Goal: Task Accomplishment & Management: Complete application form

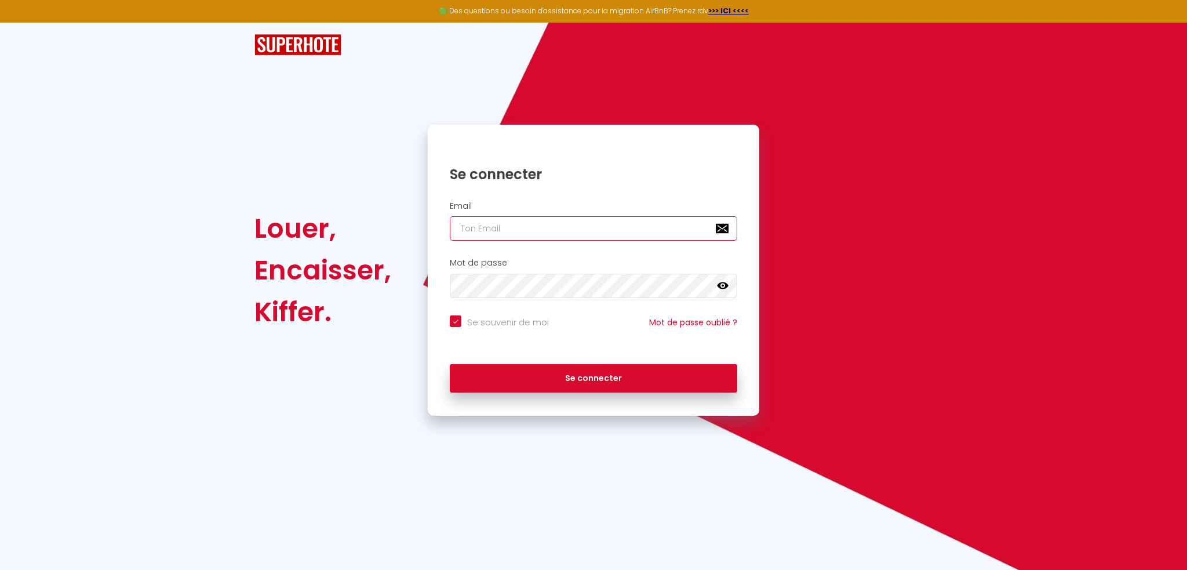
click at [529, 219] on input "email" at bounding box center [593, 228] width 287 height 24
type input "f"
checkbox input "true"
type input "f7"
checkbox input "true"
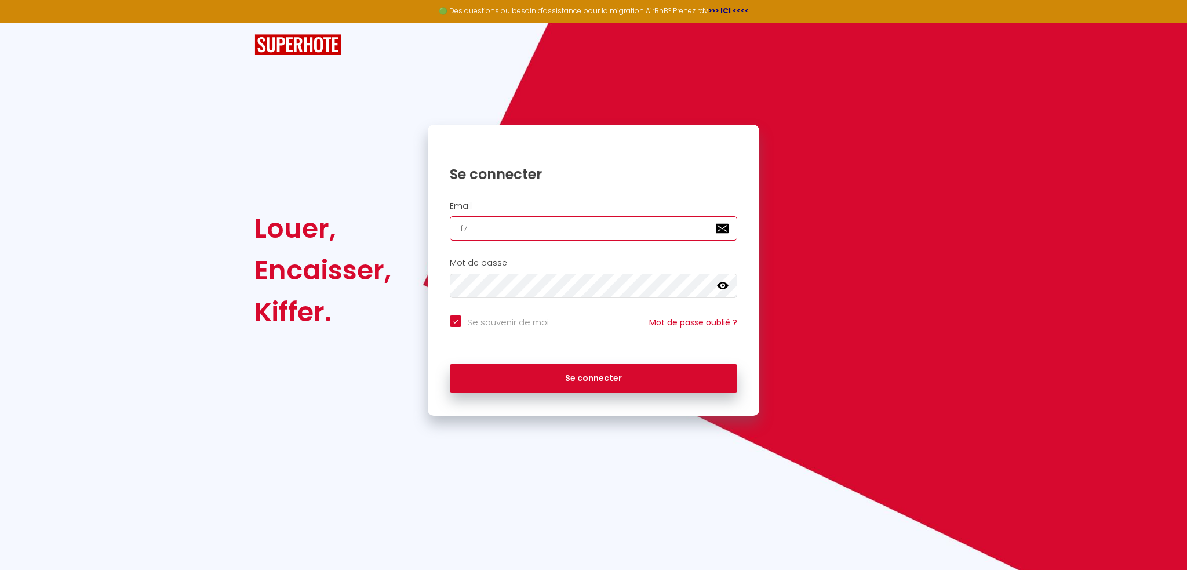
type input "f7p"
checkbox input "true"
type input "f7pa"
checkbox input "true"
type input "f7paq"
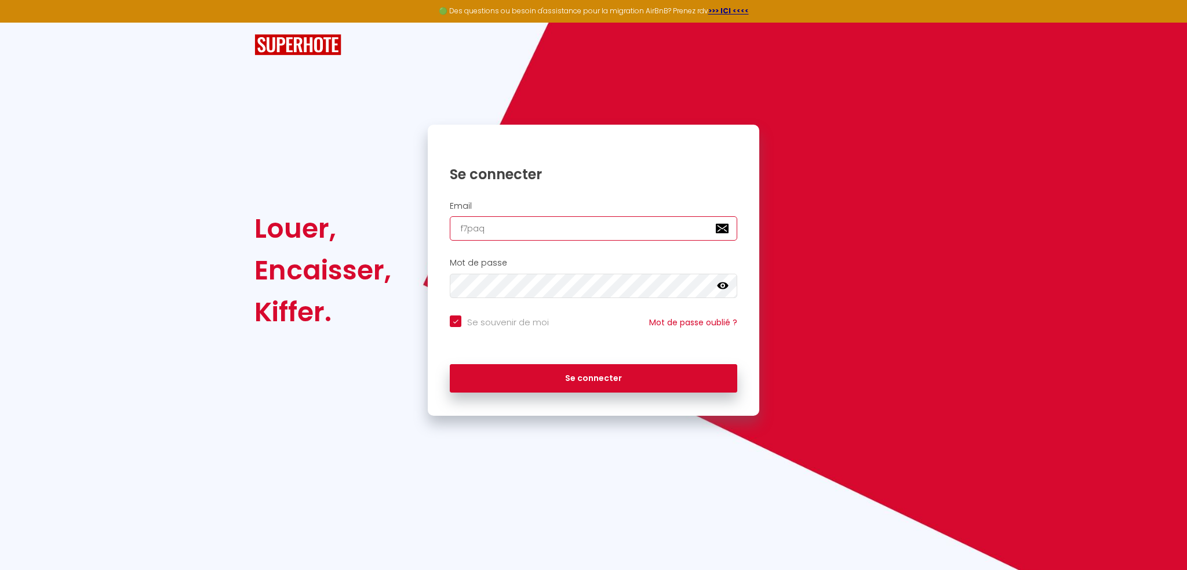
checkbox input "true"
type input "f7paqu"
checkbox input "true"
type input "f7paqui"
checkbox input "true"
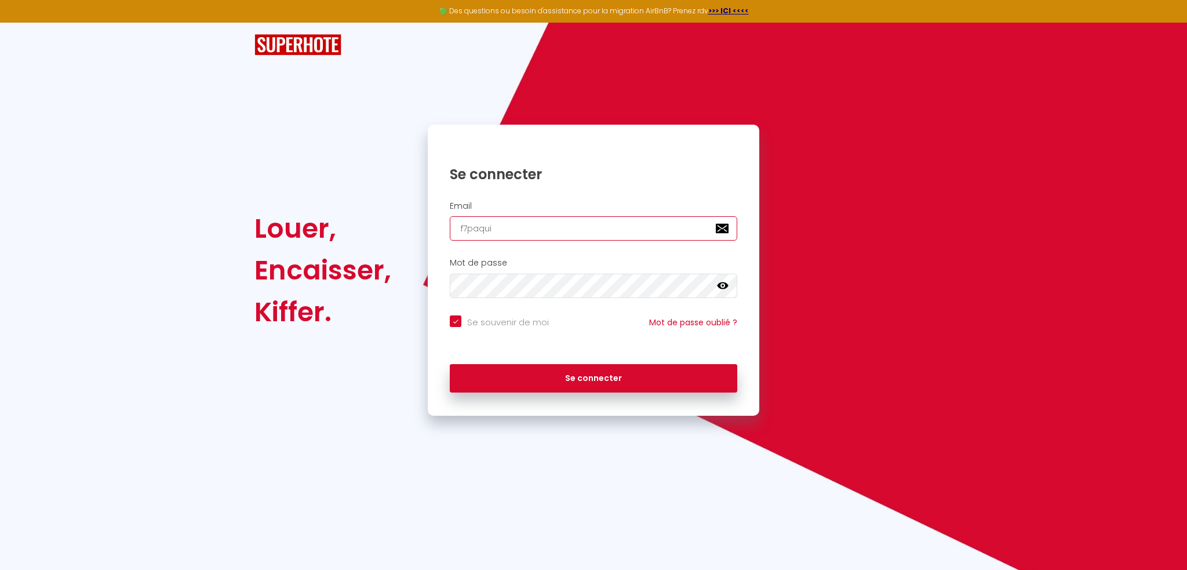
type input "f7paquit"
checkbox input "true"
type input "f7paquita"
checkbox input "true"
type input "f7paquita@"
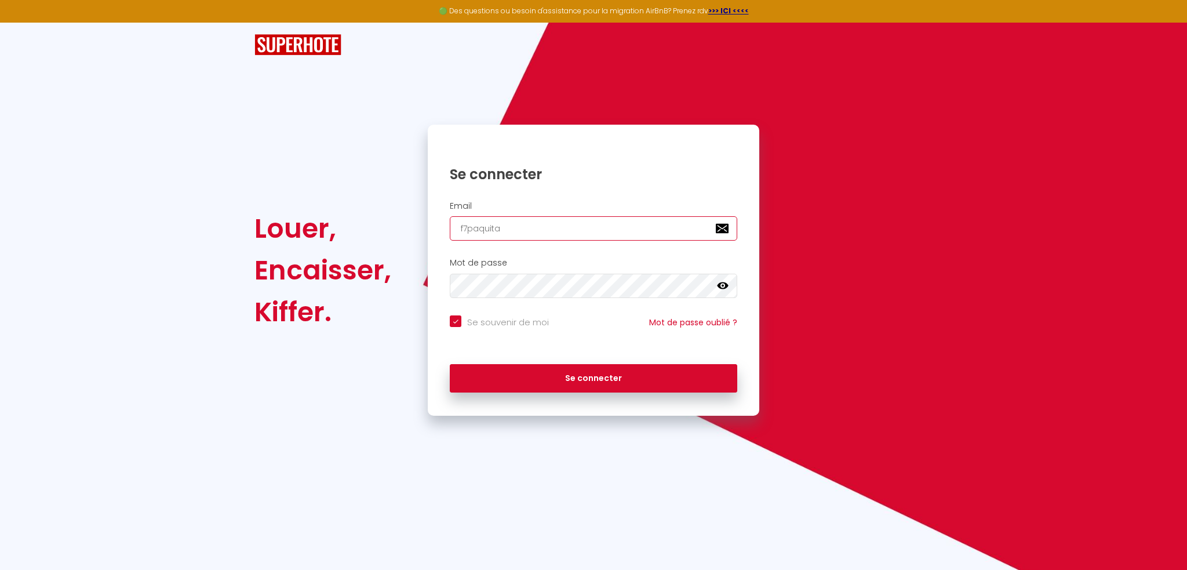
checkbox input "true"
type input "f7paquita@g"
checkbox input "true"
type input "f7paquita@gm"
checkbox input "true"
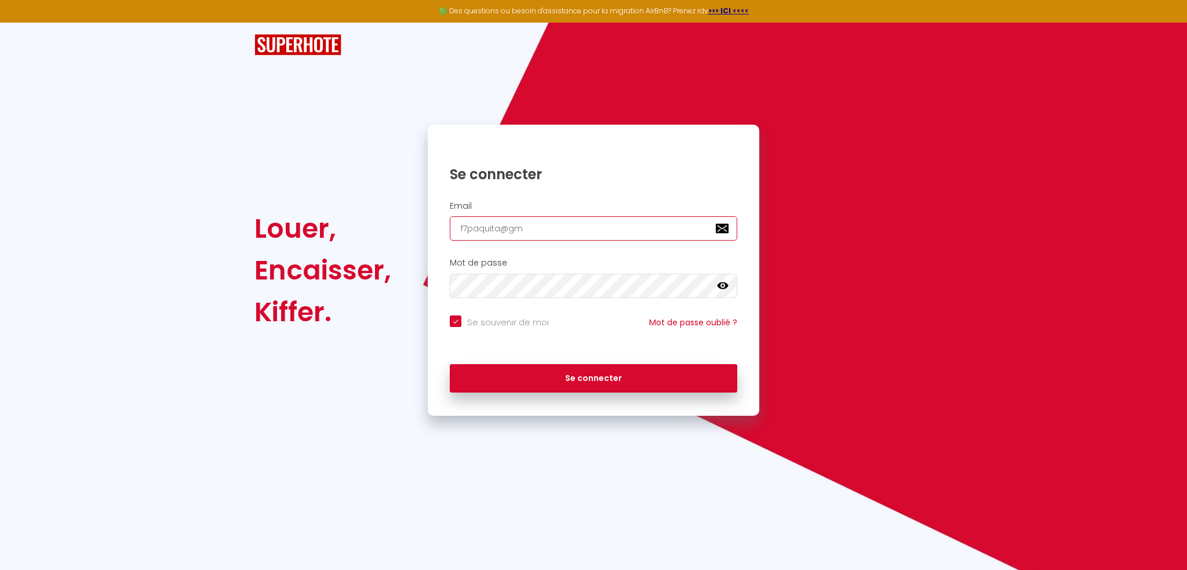
type input "f7paquita@gma"
checkbox input "true"
type input "f7paquita@gmai"
checkbox input "true"
type input "[EMAIL_ADDRESS]"
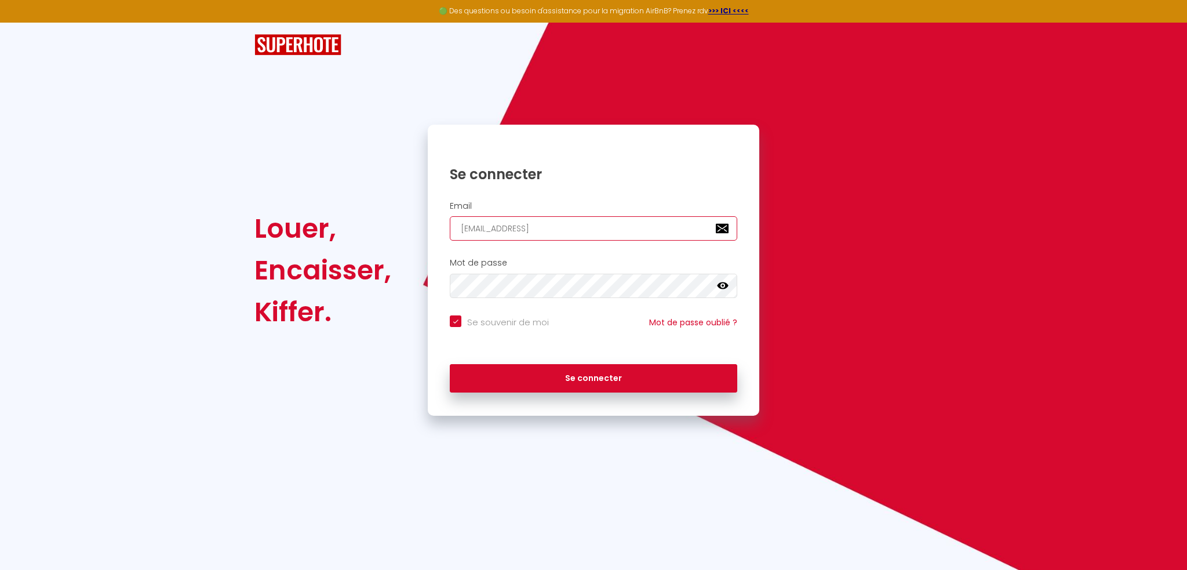
checkbox input "true"
type input "[EMAIL_ADDRESS]."
checkbox input "true"
type input "f7paquita@gmail.c"
checkbox input "true"
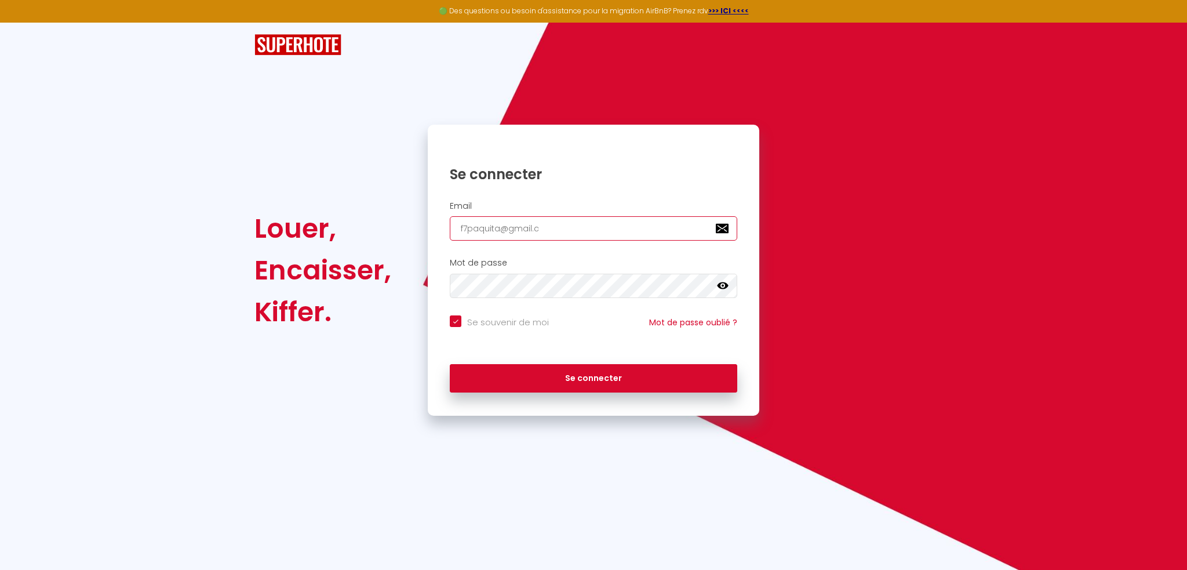
type input "[EMAIL_ADDRESS][DOMAIN_NAME]"
checkbox input "true"
type input "[EMAIL_ADDRESS][DOMAIN_NAME]"
checkbox input "true"
type input "[EMAIL_ADDRESS][DOMAIN_NAME]"
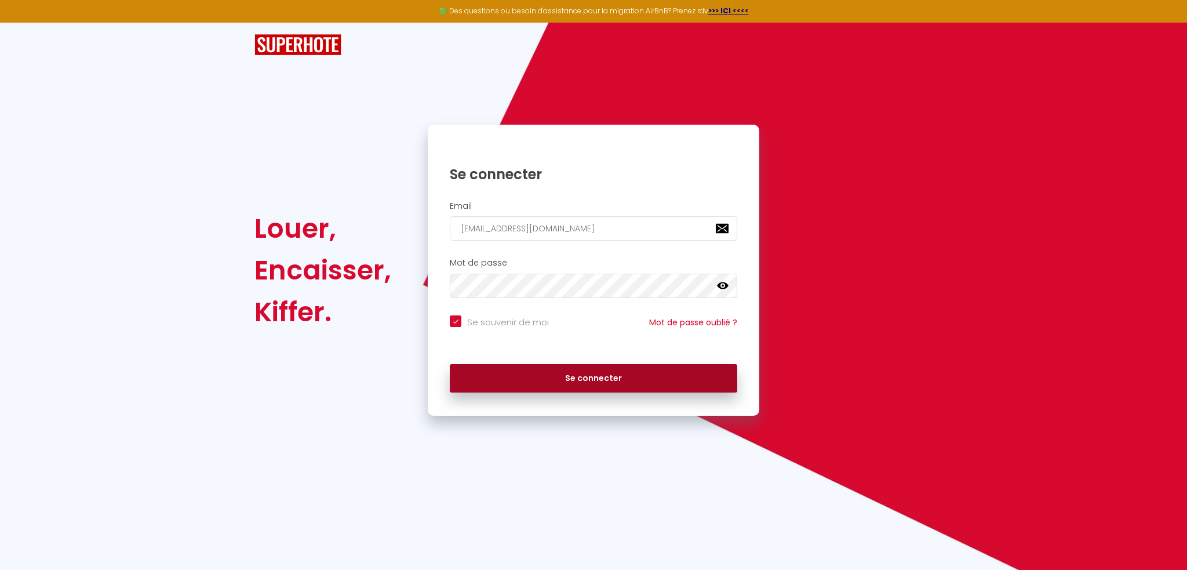
click at [587, 377] on button "Se connecter" at bounding box center [593, 378] width 287 height 29
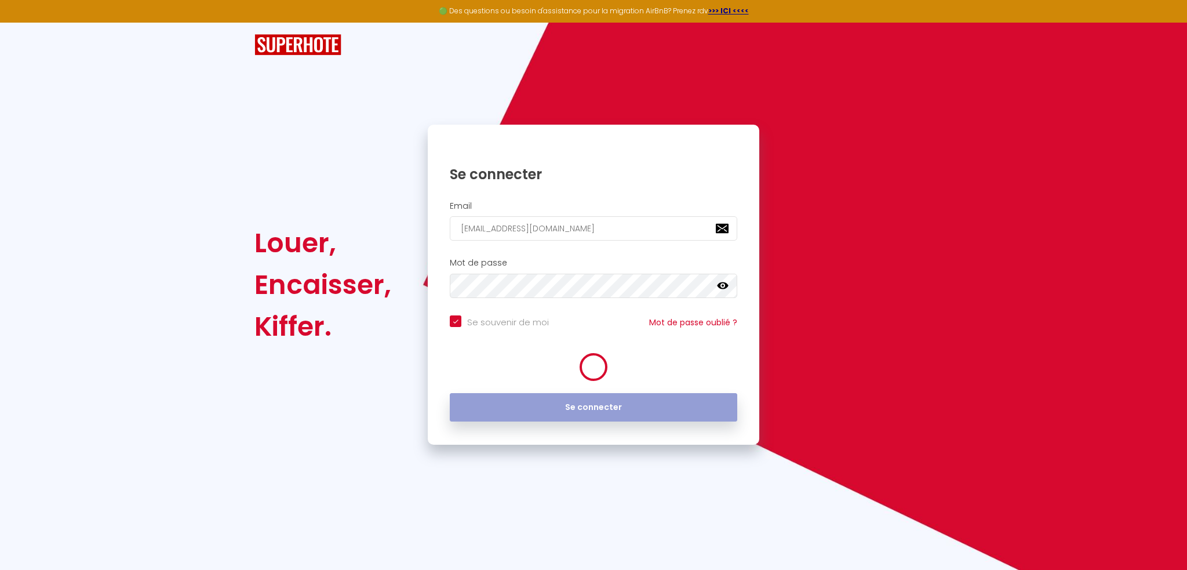
checkbox input "true"
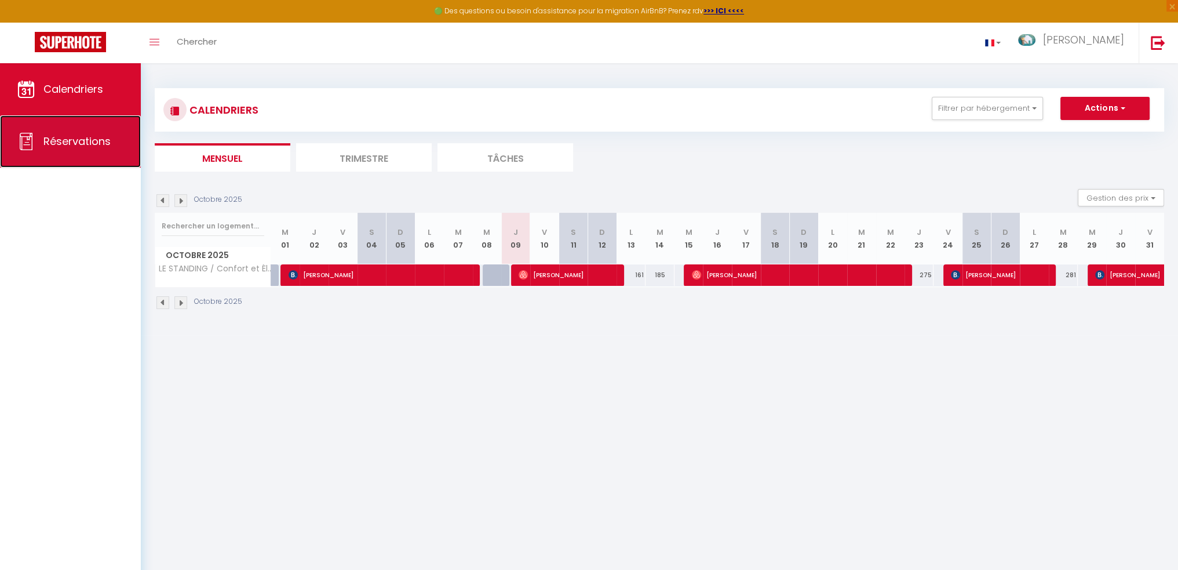
click at [114, 141] on link "Réservations" at bounding box center [70, 141] width 141 height 52
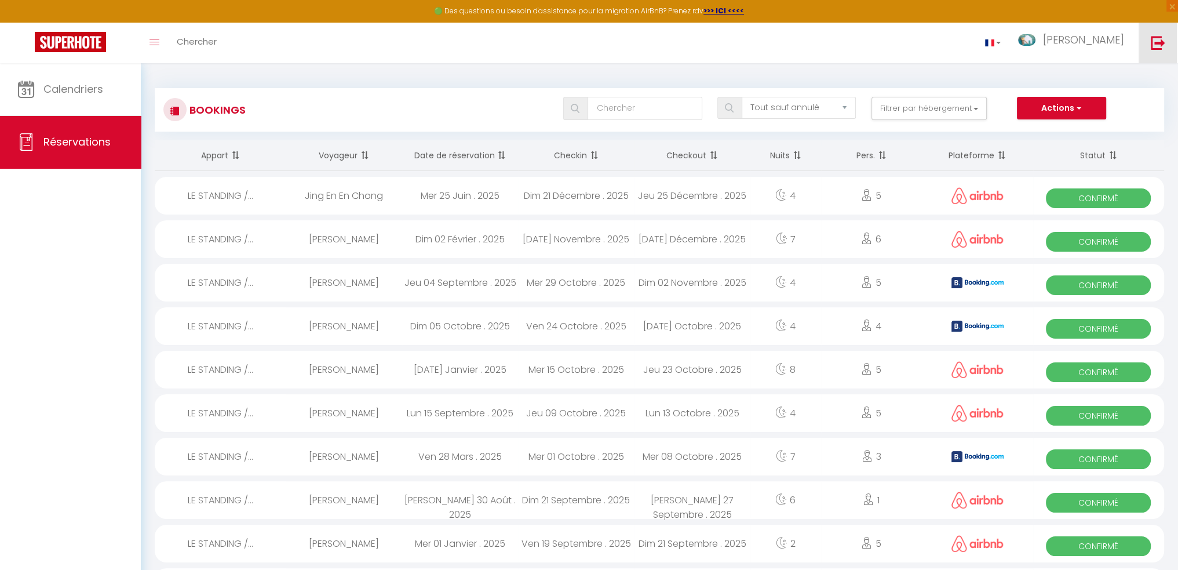
click at [1158, 48] on img at bounding box center [1158, 42] width 14 height 14
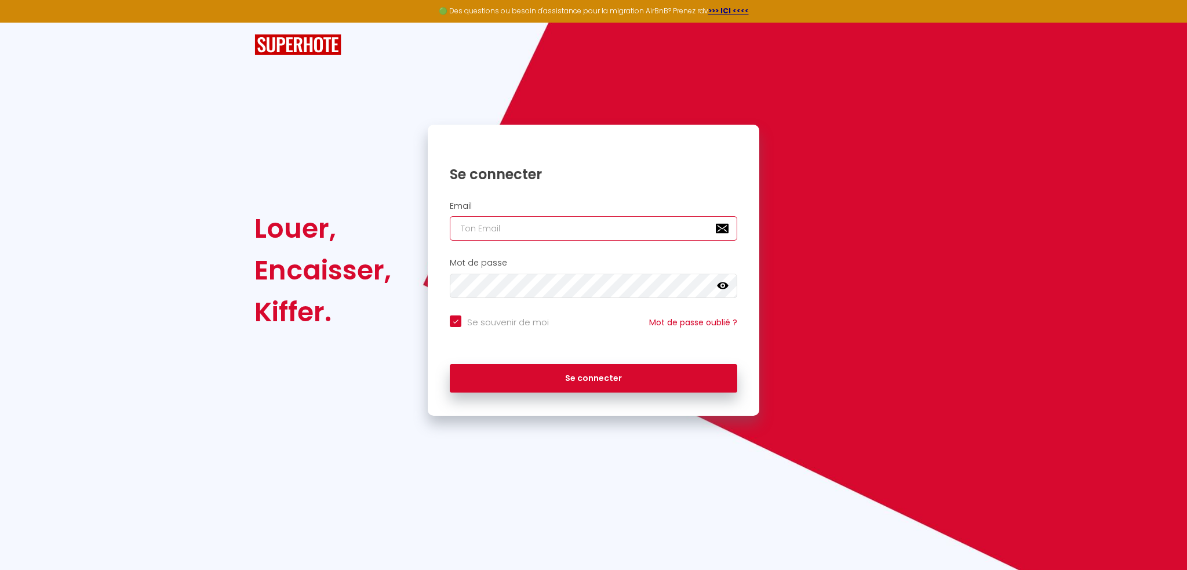
click at [545, 239] on input "email" at bounding box center [593, 228] width 287 height 24
type input "f"
checkbox input "true"
type input "f7"
checkbox input "true"
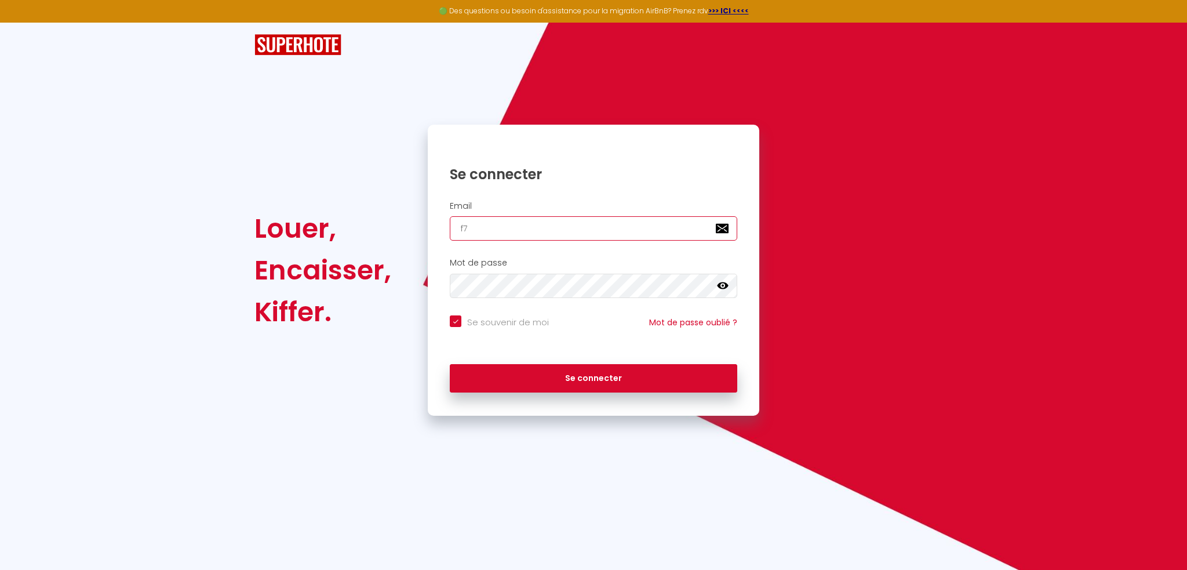
type input "f7p"
checkbox input "true"
type input "f7pa"
checkbox input "true"
type input "f7paq"
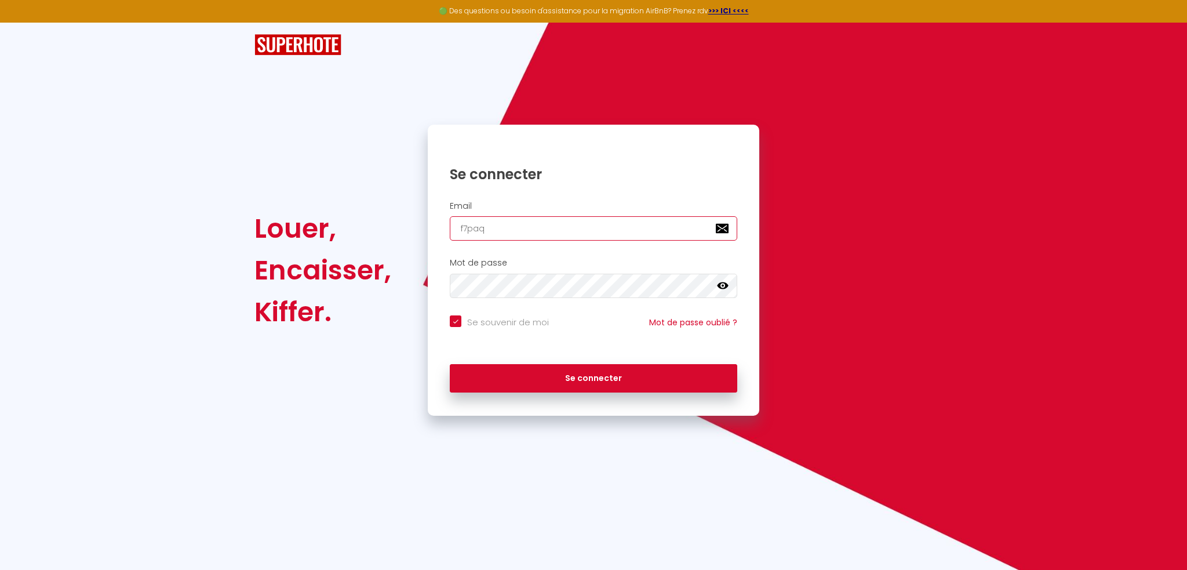
checkbox input "true"
type input "f7paqu"
checkbox input "true"
type input "f7paqui"
checkbox input "true"
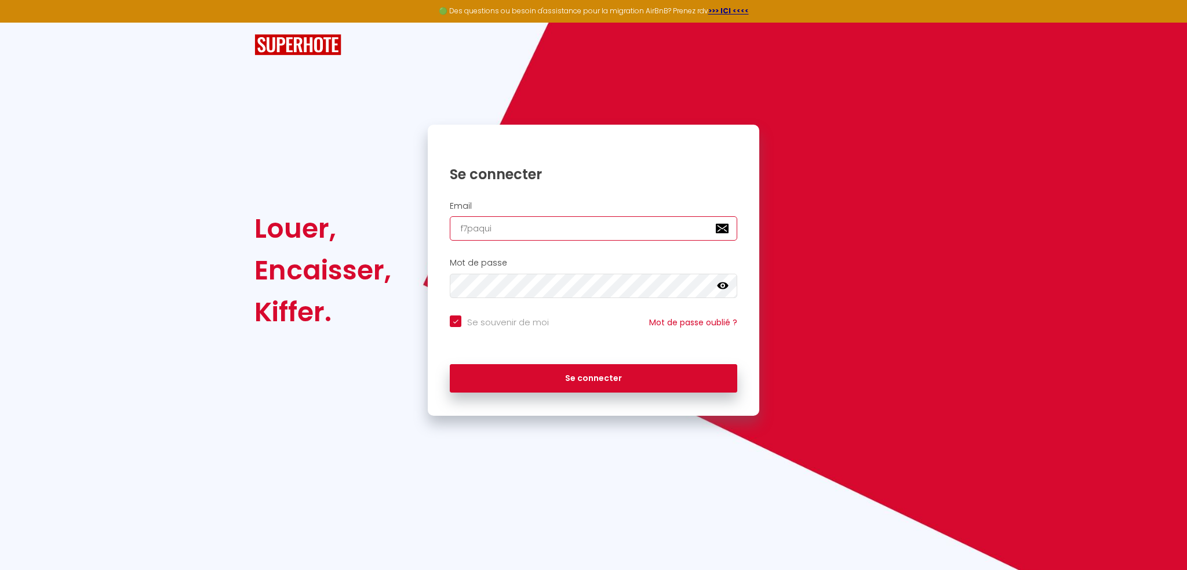
type input "f7paquit"
checkbox input "true"
type input "f7paquita"
checkbox input "true"
type input "f7paquita@"
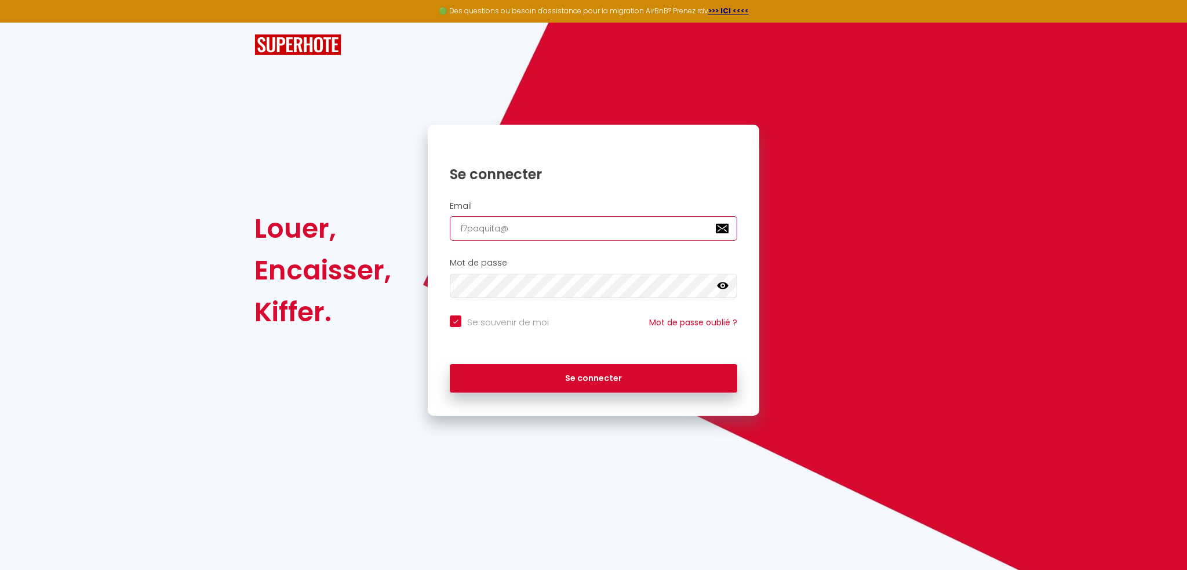
checkbox input "true"
type input "f7paquita@g"
checkbox input "true"
type input "f7paquita@gm"
checkbox input "true"
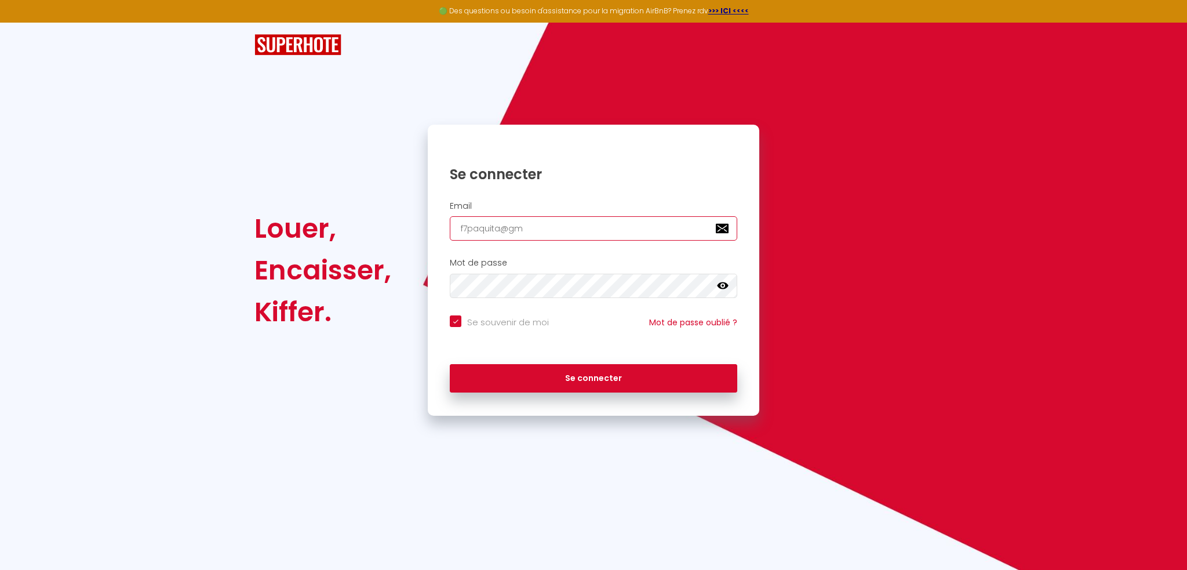
type input "f7paquita@gma"
checkbox input "true"
type input "f7paquita@gmai"
checkbox input "true"
type input "[EMAIL_ADDRESS]"
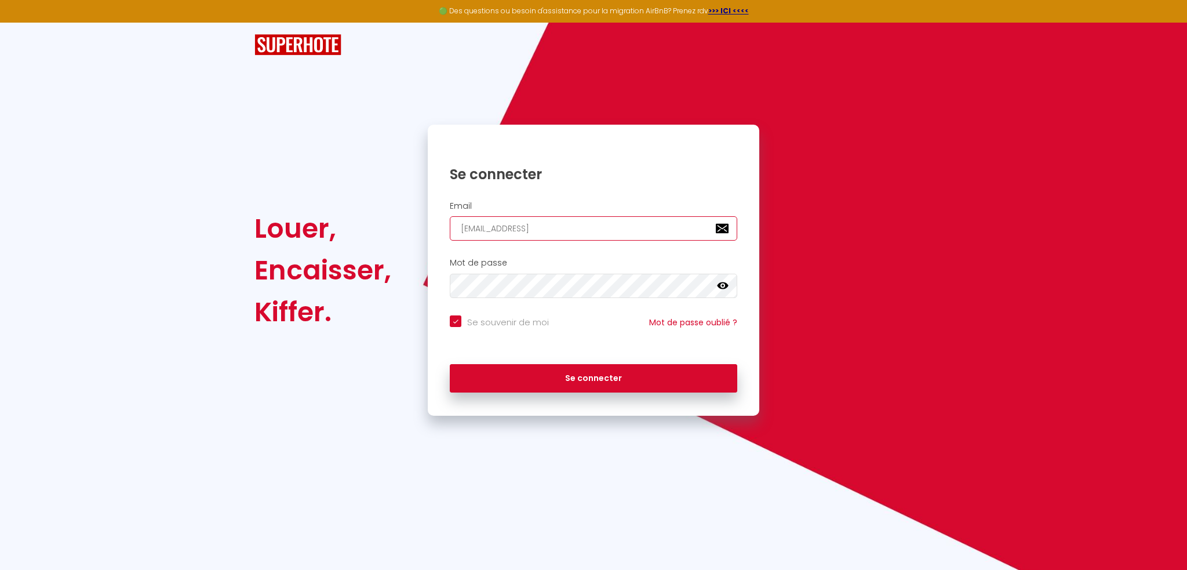
checkbox input "true"
type input "[EMAIL_ADDRESS]."
checkbox input "true"
type input "f7paquita@gmail.c"
checkbox input "true"
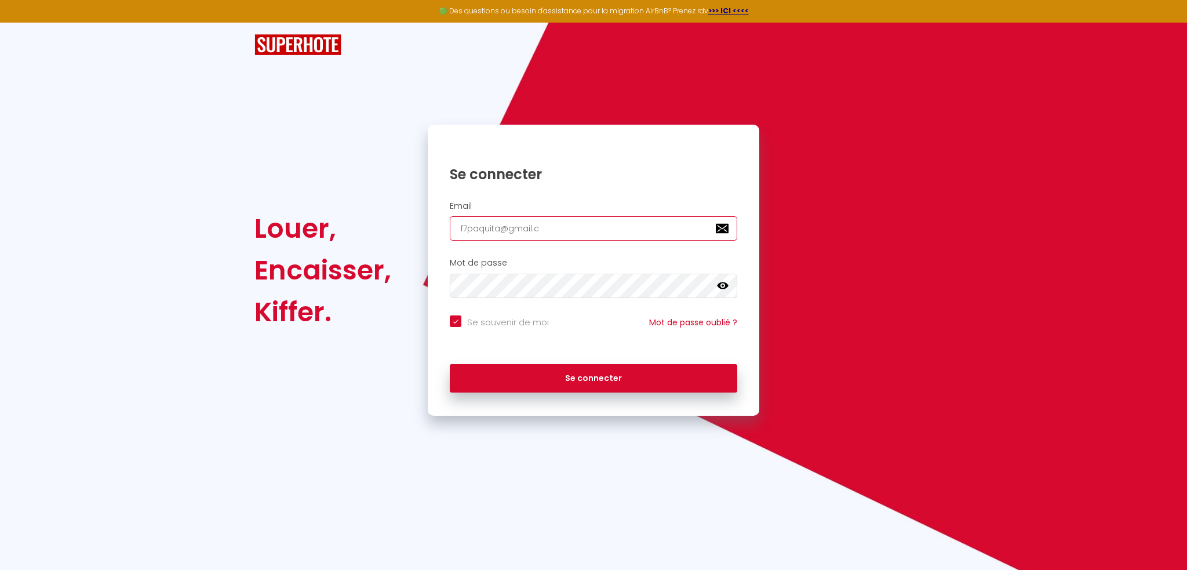
type input "[EMAIL_ADDRESS][DOMAIN_NAME]"
checkbox input "true"
type input "[EMAIL_ADDRESS][DOMAIN_NAME]"
checkbox input "true"
type input "[EMAIL_ADDRESS][DOMAIN_NAME]"
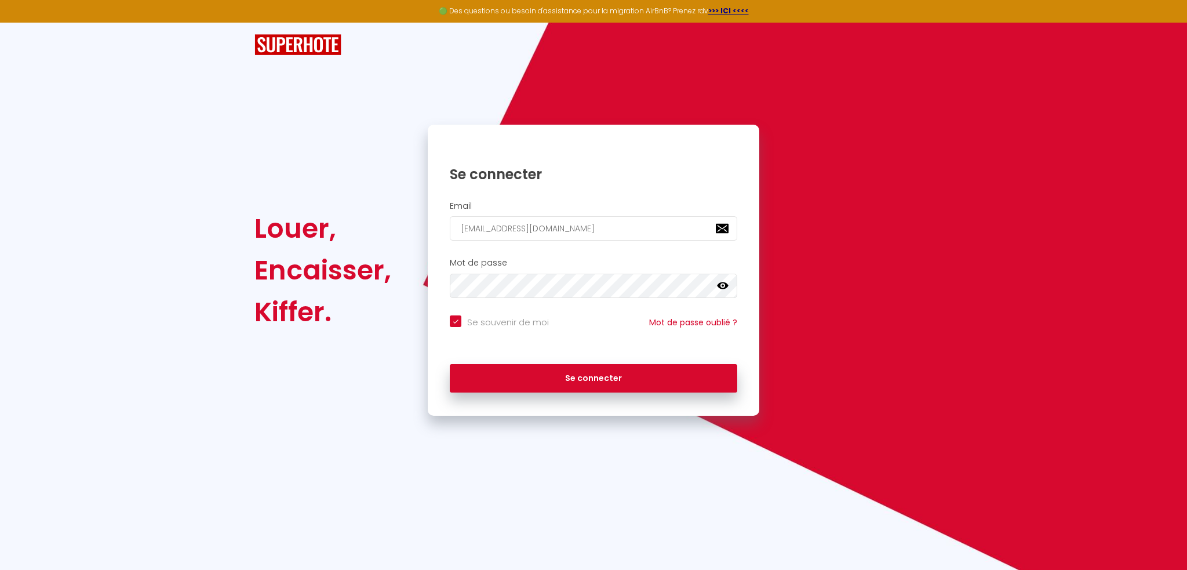
click at [720, 285] on icon at bounding box center [723, 285] width 12 height 7
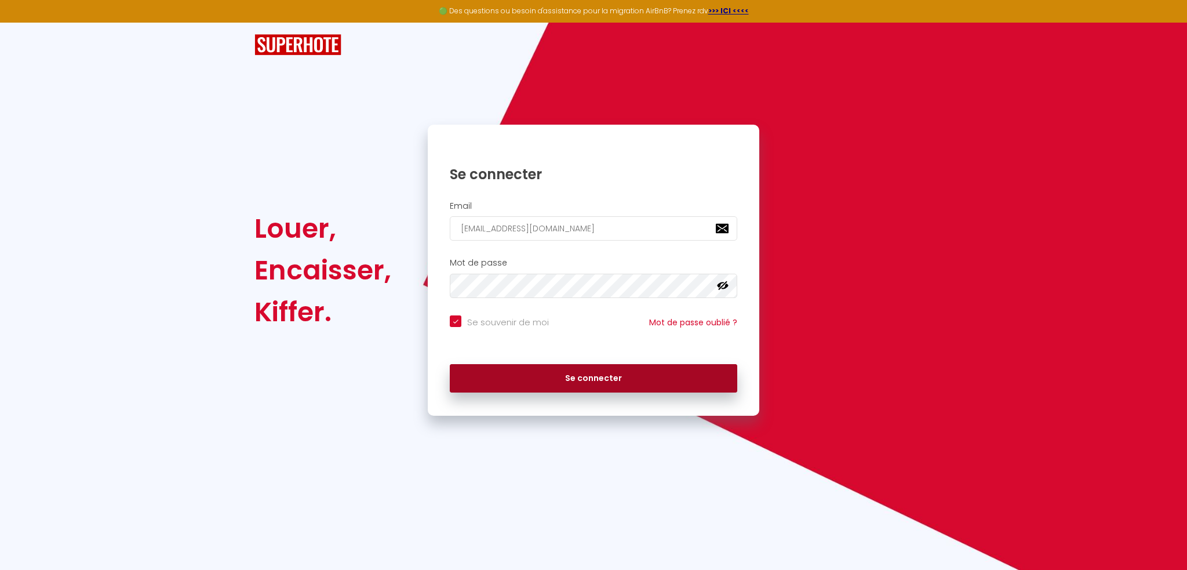
click at [603, 380] on button "Se connecter" at bounding box center [593, 378] width 287 height 29
checkbox input "true"
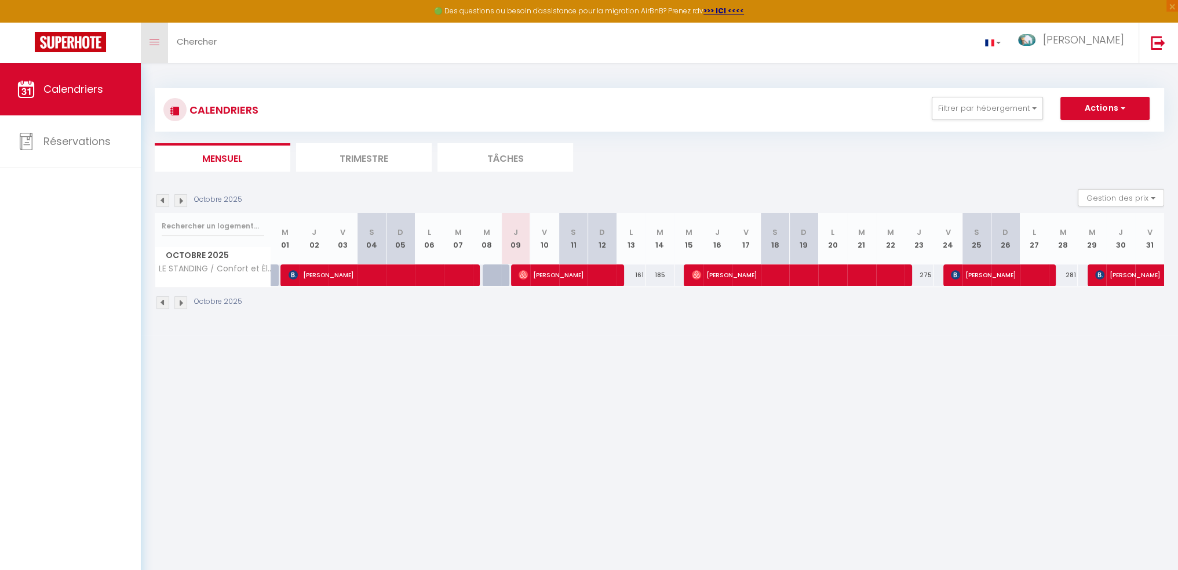
click at [166, 48] on link "Toggle menubar" at bounding box center [154, 43] width 27 height 41
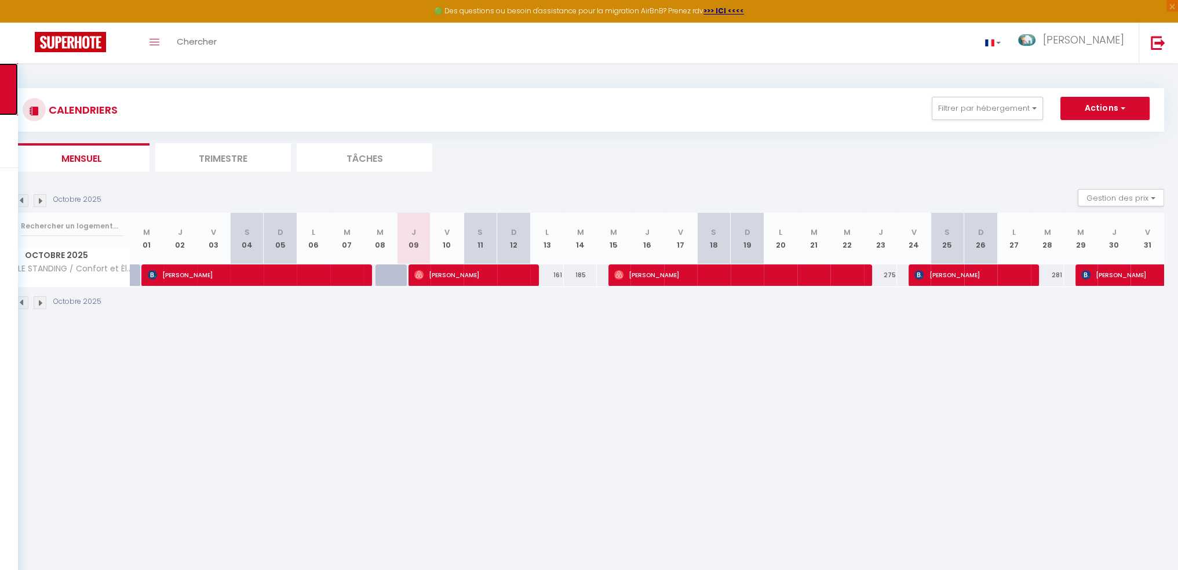
click at [1158, 196] on button "Gestion des prix" at bounding box center [1121, 197] width 86 height 17
click at [1066, 276] on input "Disponibilité" at bounding box center [1111, 274] width 104 height 12
checkbox input "true"
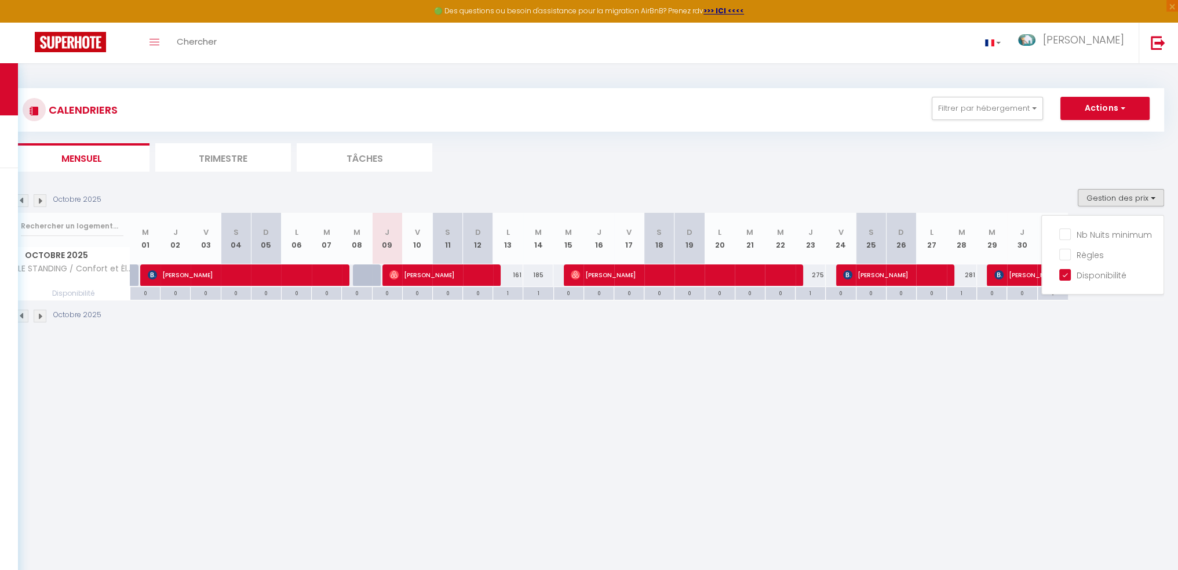
click at [974, 356] on body "🟢 Des questions ou besoin d'assistance pour la migration AirBnB? Prenez rdv >>>…" at bounding box center [589, 348] width 1178 height 570
click at [242, 148] on li "Trimestre" at bounding box center [223, 157] width 136 height 28
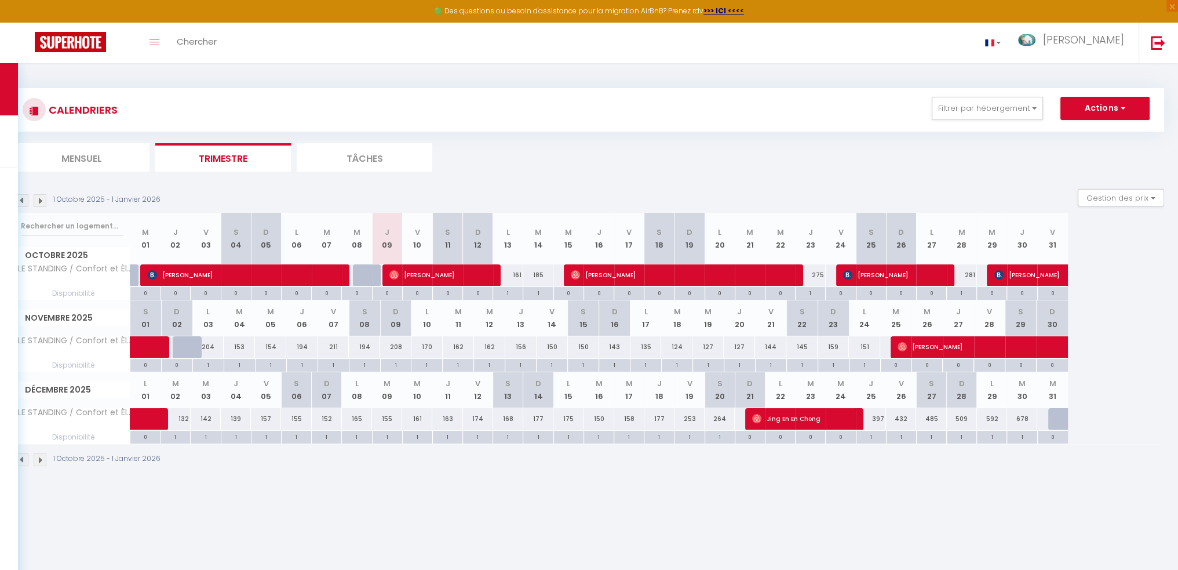
click at [236, 419] on div "139" at bounding box center [236, 418] width 30 height 21
click at [231, 392] on th "J 04" at bounding box center [236, 389] width 30 height 35
drag, startPoint x: 232, startPoint y: 392, endPoint x: 234, endPoint y: 403, distance: 11.1
click at [232, 392] on th "J 04" at bounding box center [236, 389] width 30 height 35
click at [231, 436] on div "1" at bounding box center [236, 436] width 30 height 11
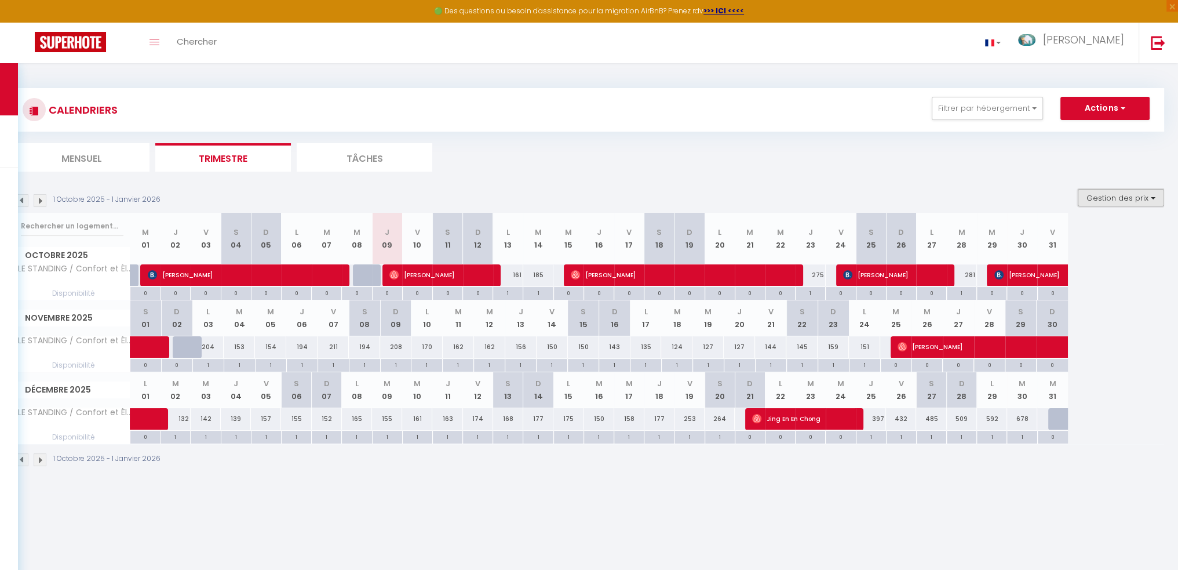
click at [1155, 196] on button "Gestion des prix" at bounding box center [1121, 197] width 86 height 17
click at [1066, 276] on input "Disponibilité" at bounding box center [1111, 274] width 104 height 12
checkbox input "false"
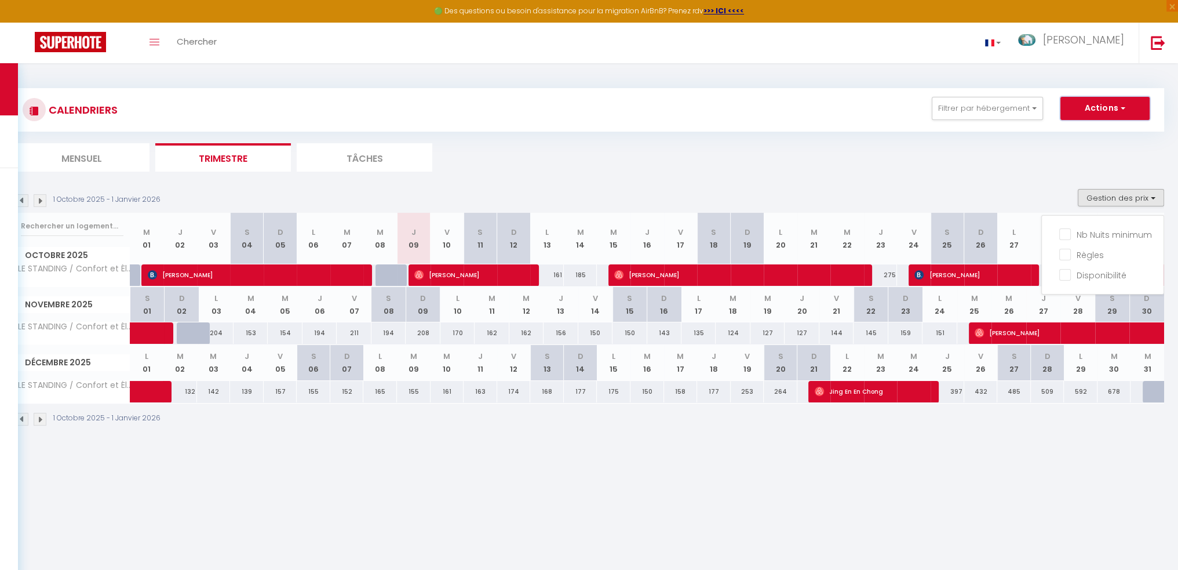
click at [1122, 110] on span "button" at bounding box center [1121, 108] width 7 height 12
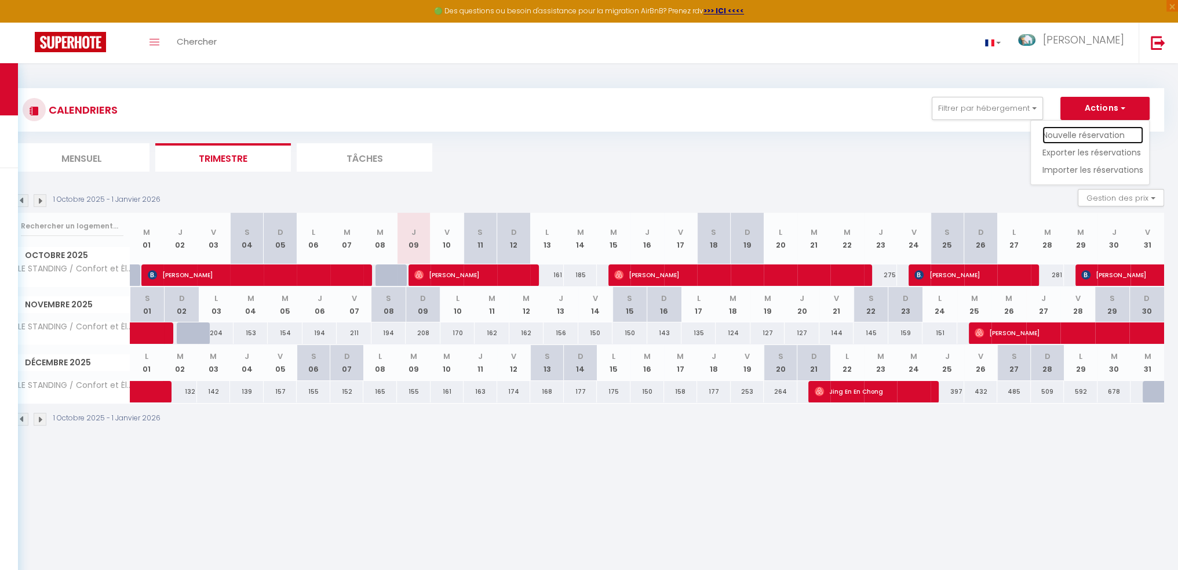
click at [1097, 133] on link "Nouvelle réservation" at bounding box center [1093, 134] width 101 height 17
select select
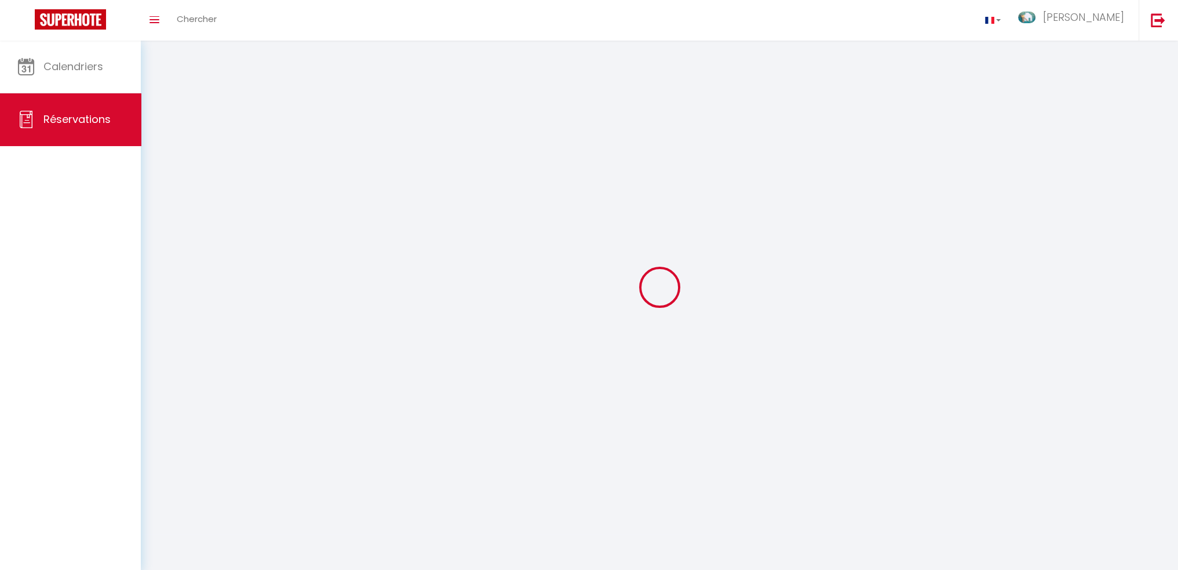
select select
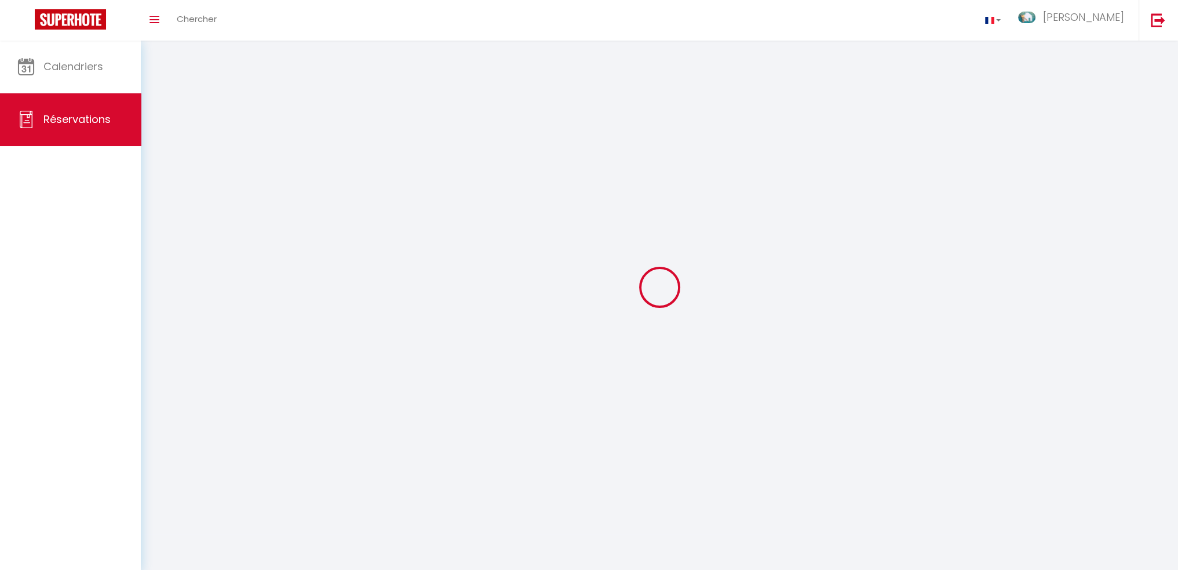
select select
checkbox input "false"
select select
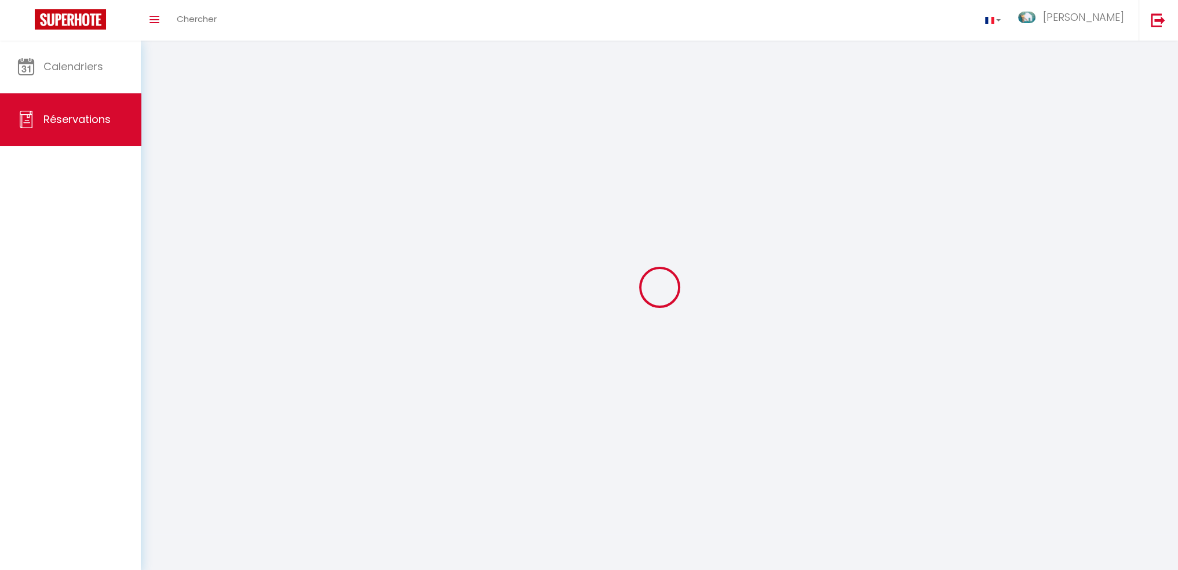
select select
checkbox input "false"
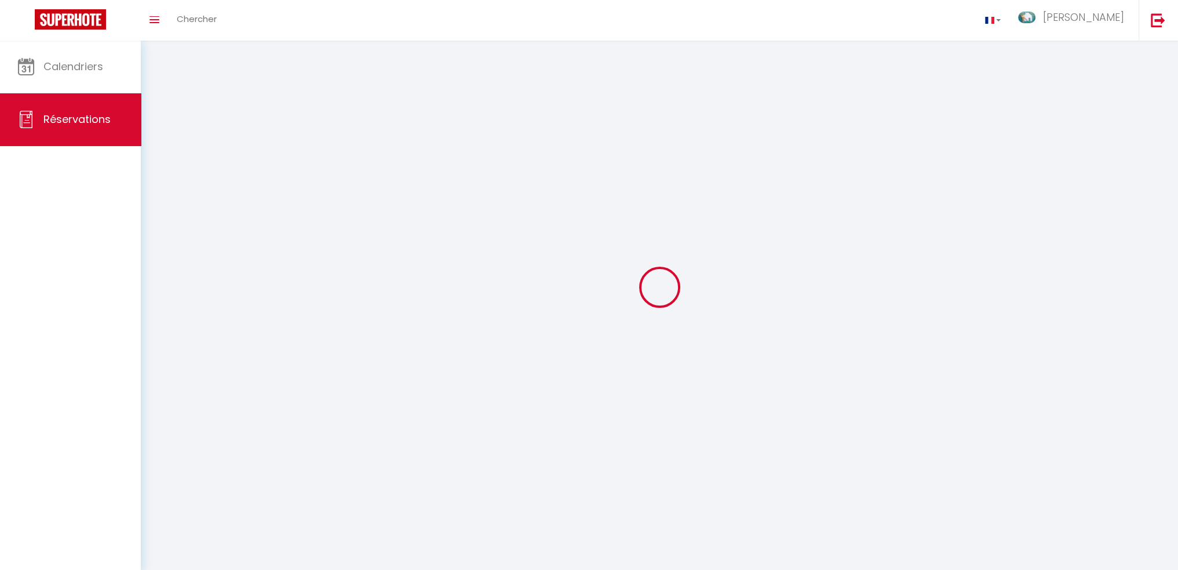
select select
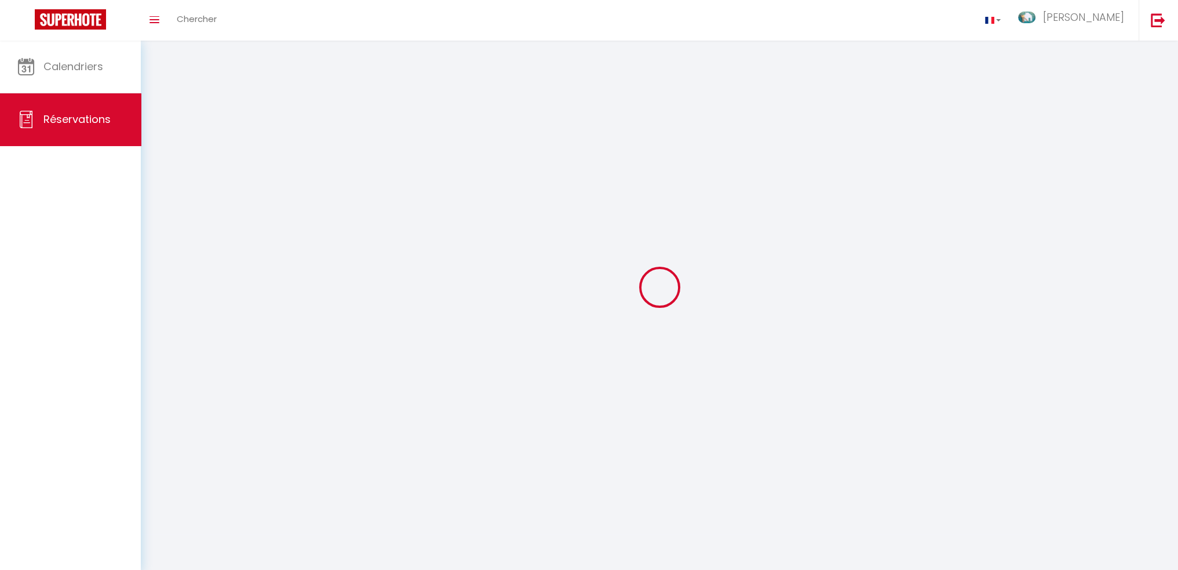
checkbox input "false"
select select
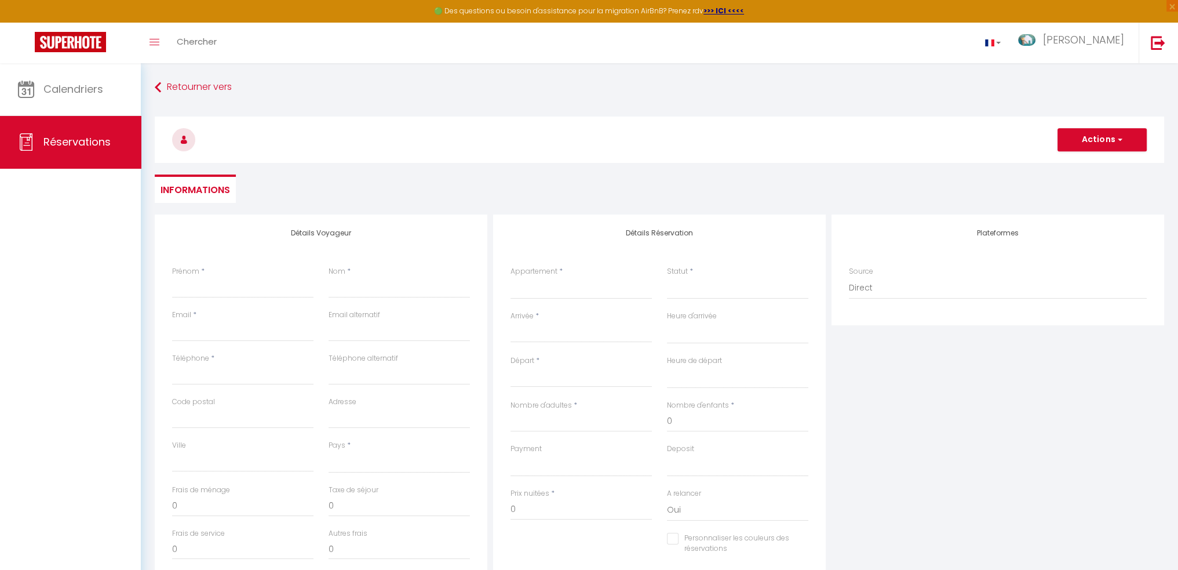
select select
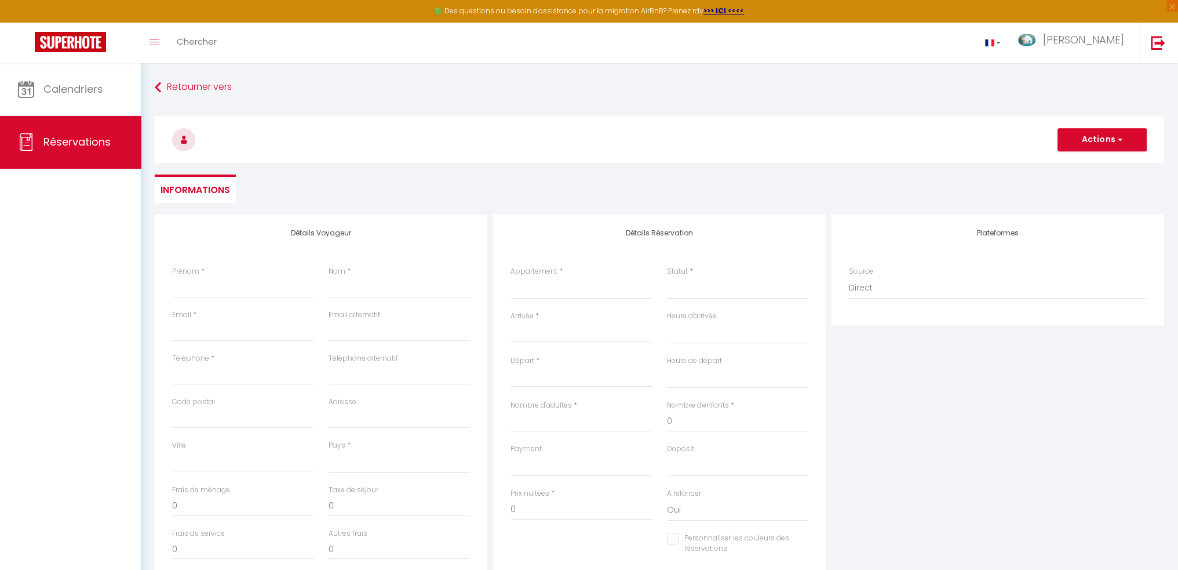
select select
checkbox input "false"
select select
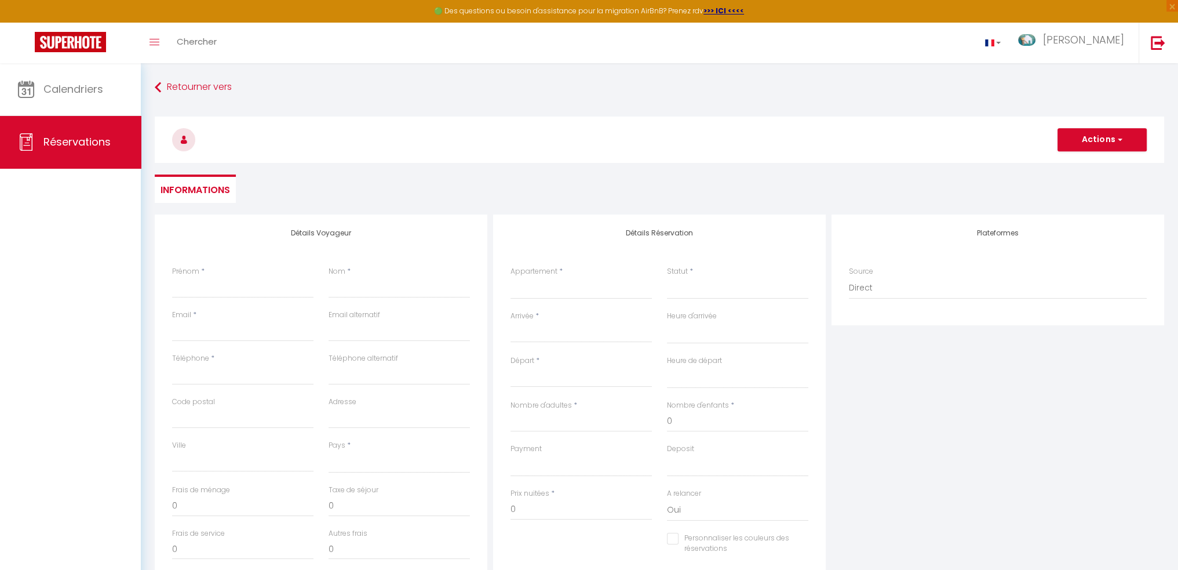
select select
checkbox input "false"
select select
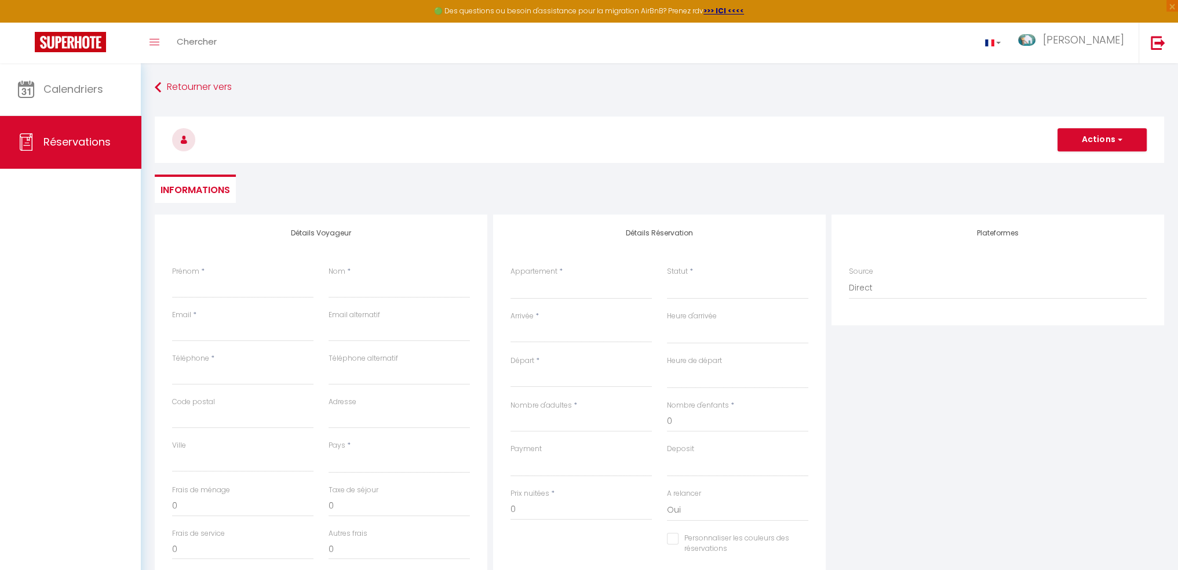
select select
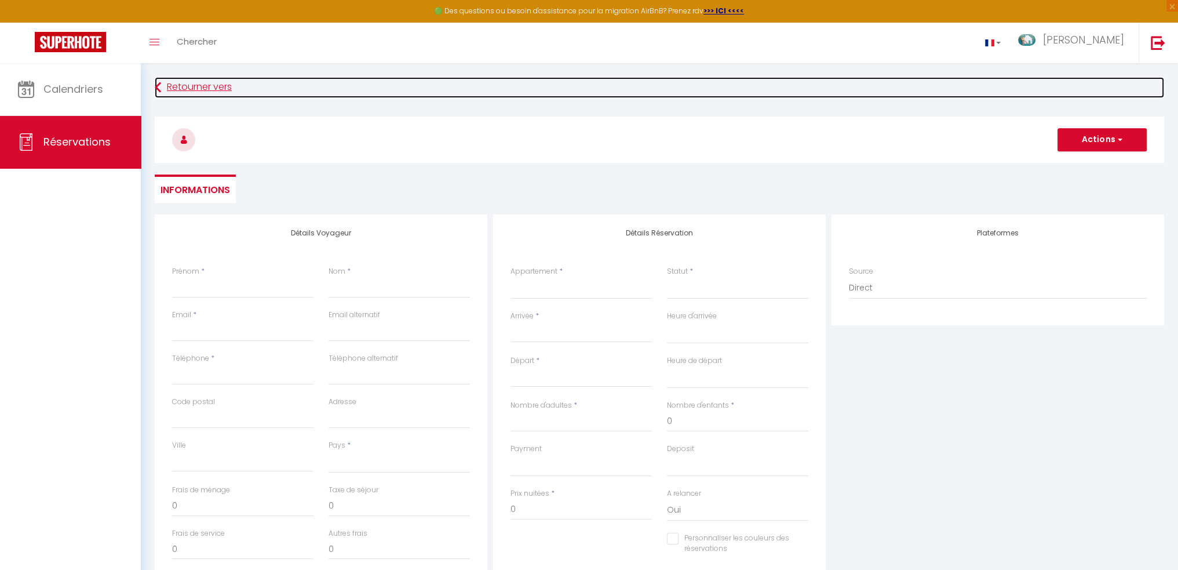
click at [181, 86] on link "Retourner vers" at bounding box center [660, 87] width 1010 height 21
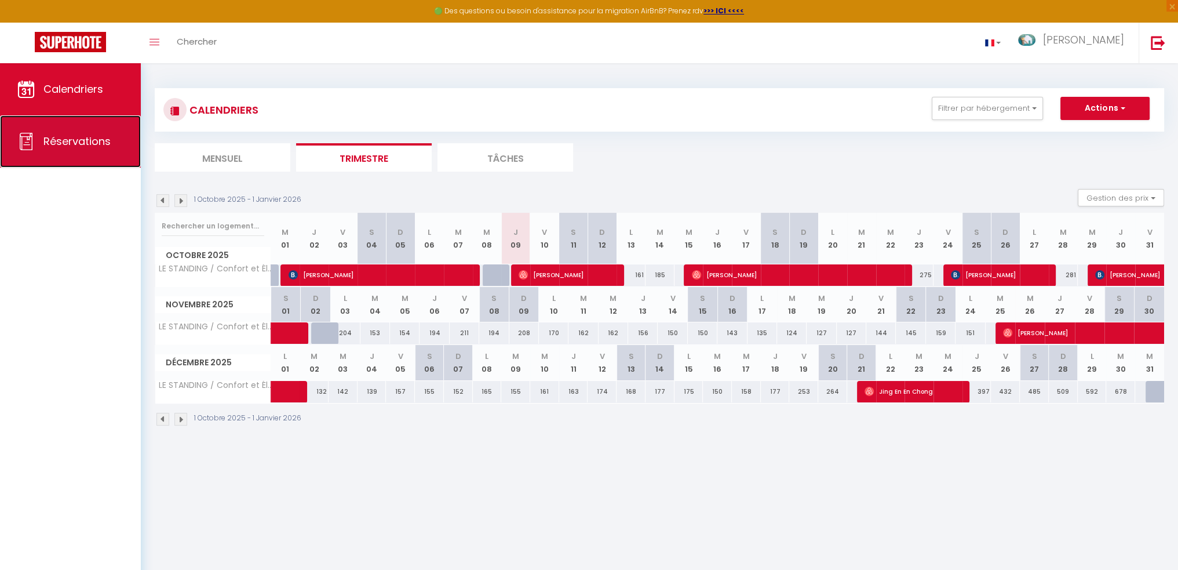
click at [90, 148] on span "Réservations" at bounding box center [76, 141] width 67 height 14
select select "not_cancelled"
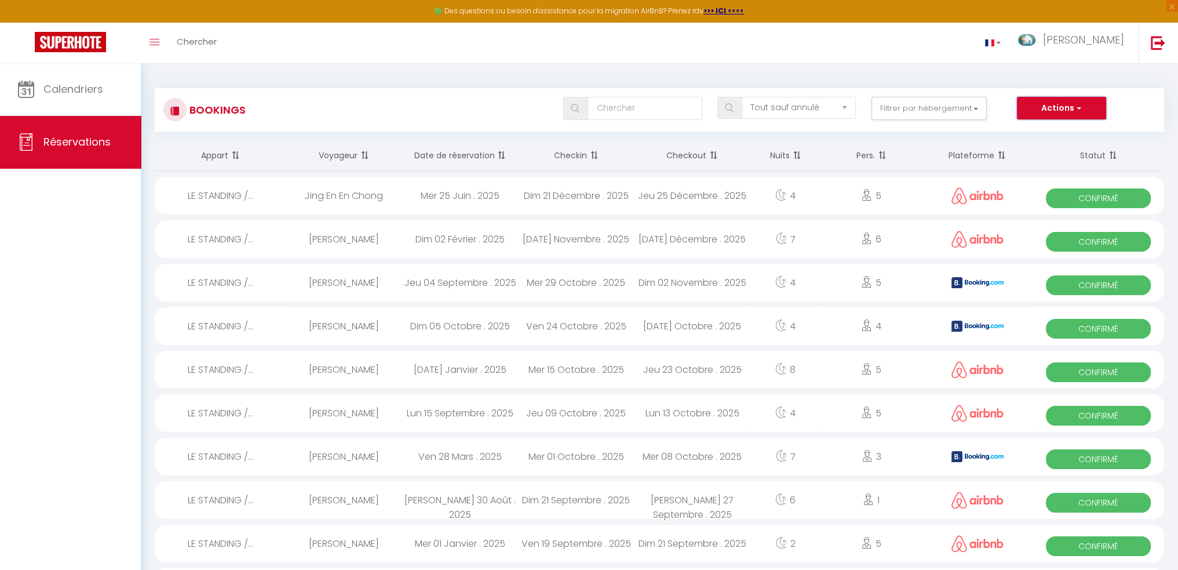
click at [1092, 114] on button "Actions" at bounding box center [1061, 108] width 89 height 23
click at [1034, 134] on link "Nouvelle Réservation" at bounding box center [1044, 133] width 124 height 15
select select
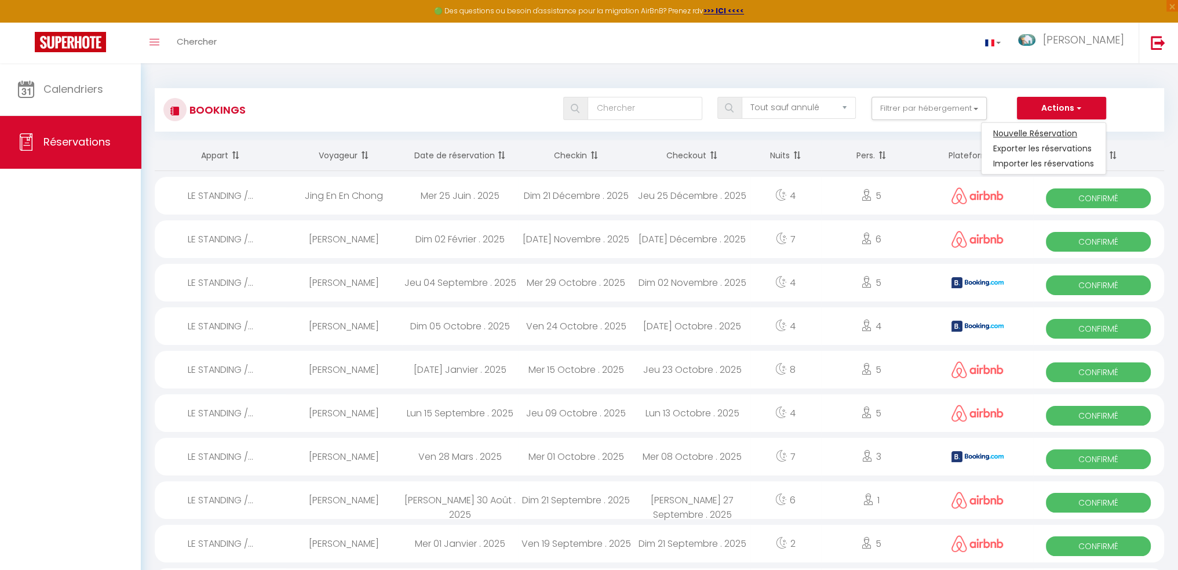
select select
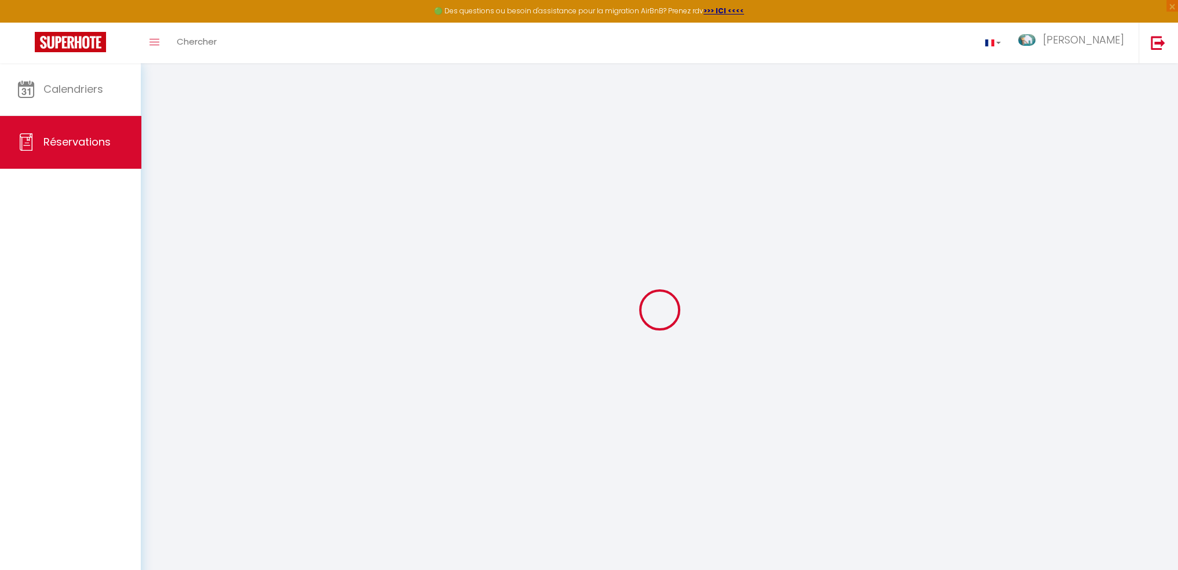
select select
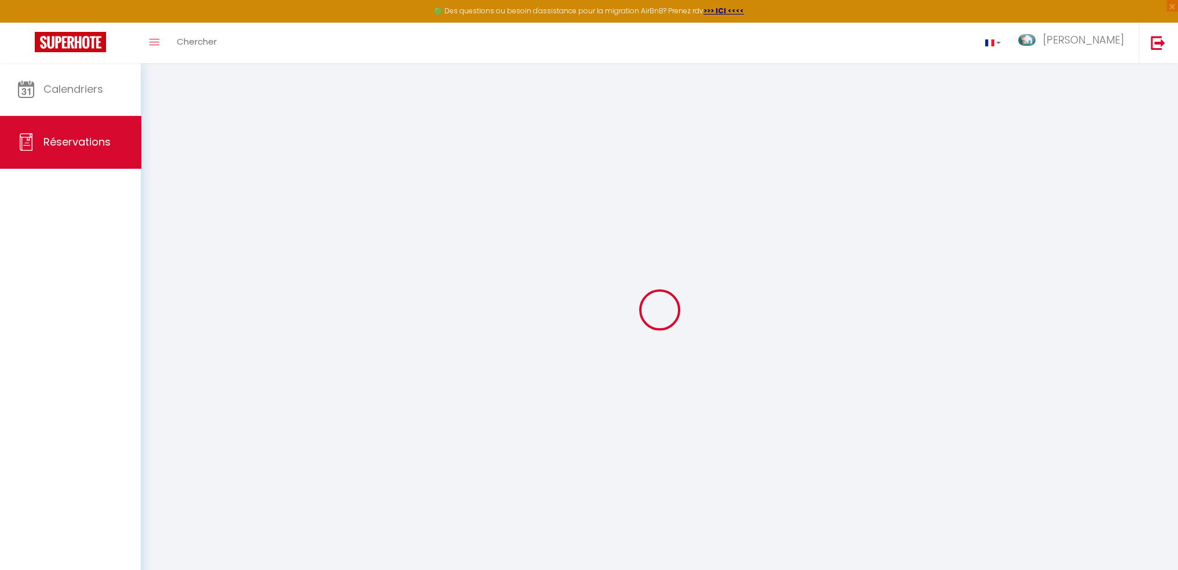
select select
checkbox input "false"
select select
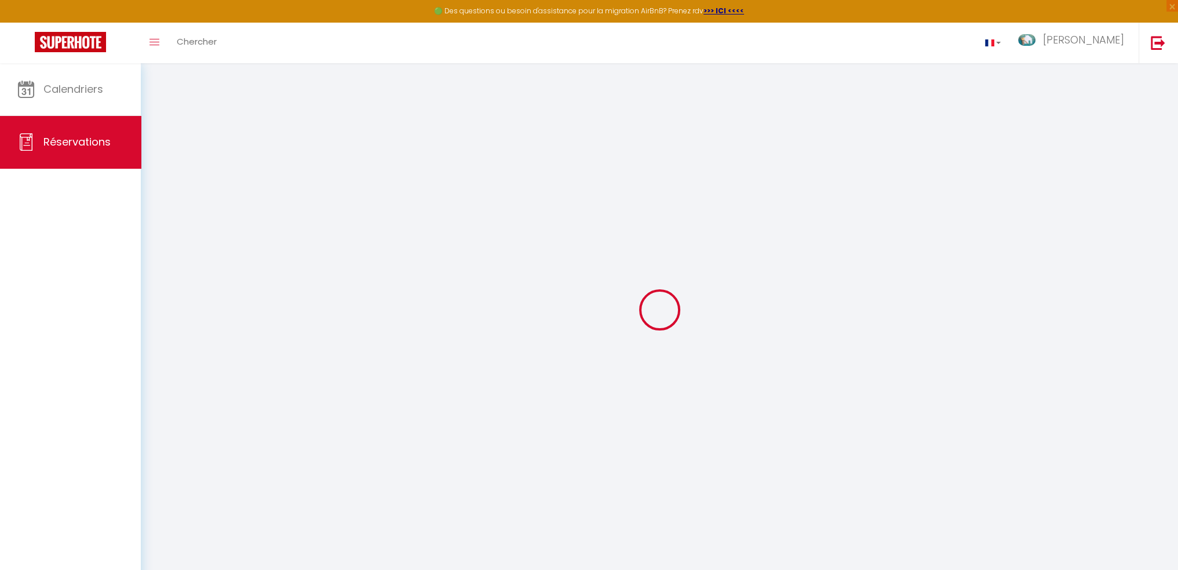
select select
checkbox input "false"
select select
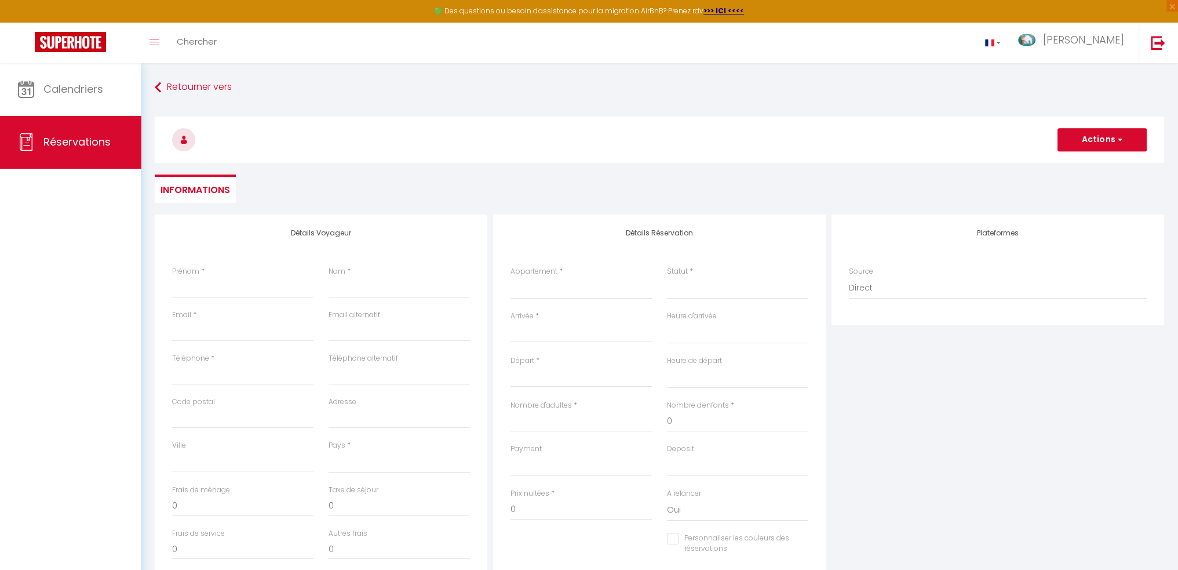
select select
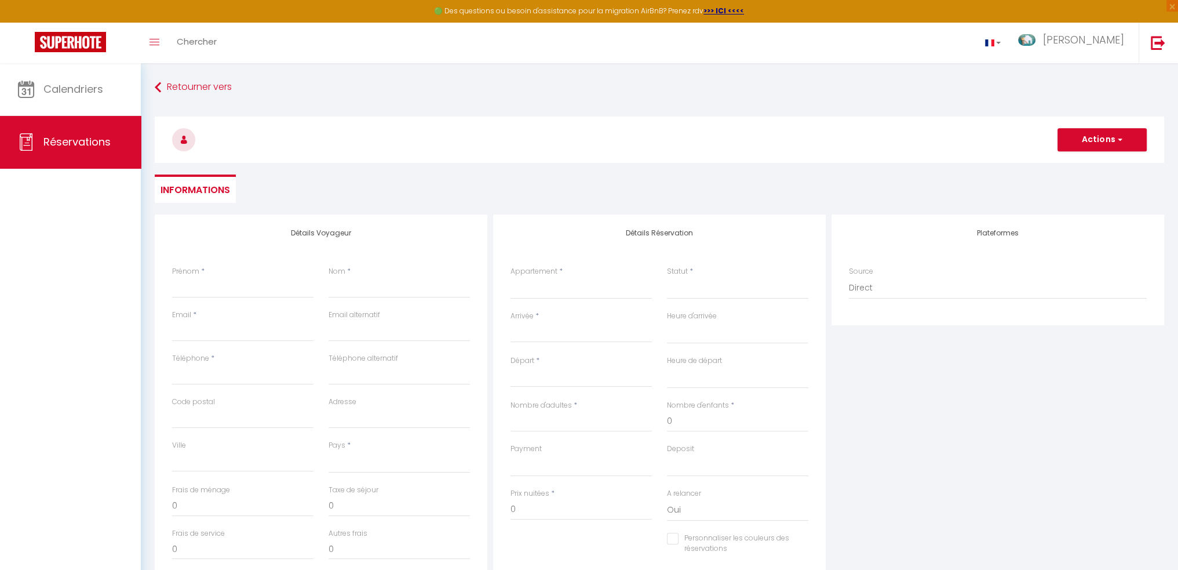
checkbox input "false"
select select
click at [957, 292] on select "Direct [DOMAIN_NAME] [DOMAIN_NAME] Chalet montagne Expedia Gite de [GEOGRAPHIC_…" at bounding box center [998, 288] width 298 height 22
click at [924, 125] on h3 at bounding box center [660, 139] width 1010 height 46
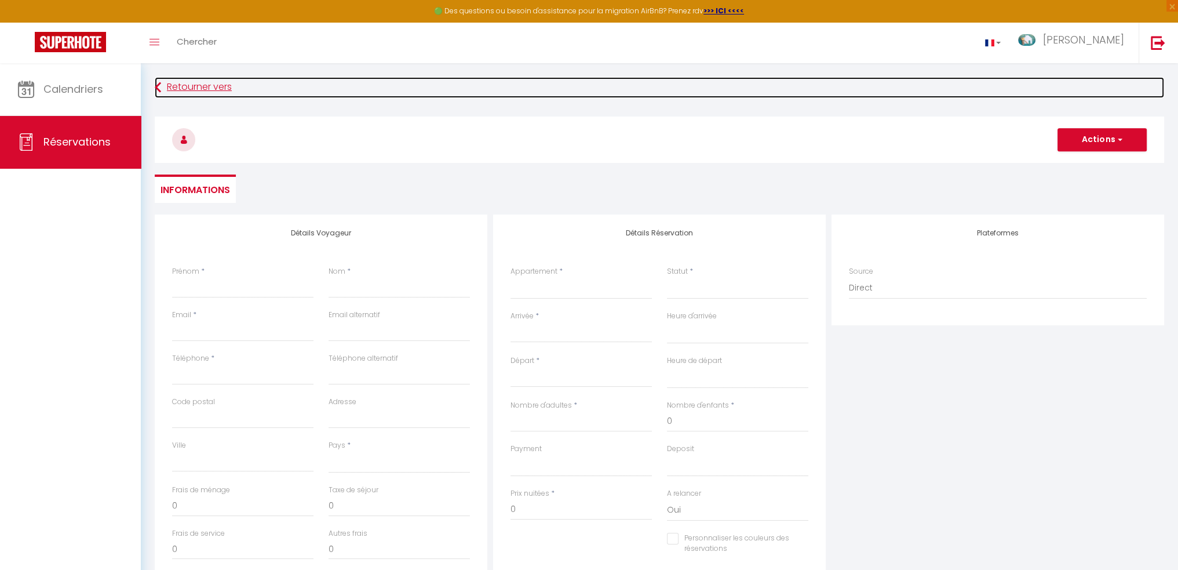
click at [168, 92] on link "Retourner vers" at bounding box center [660, 87] width 1010 height 21
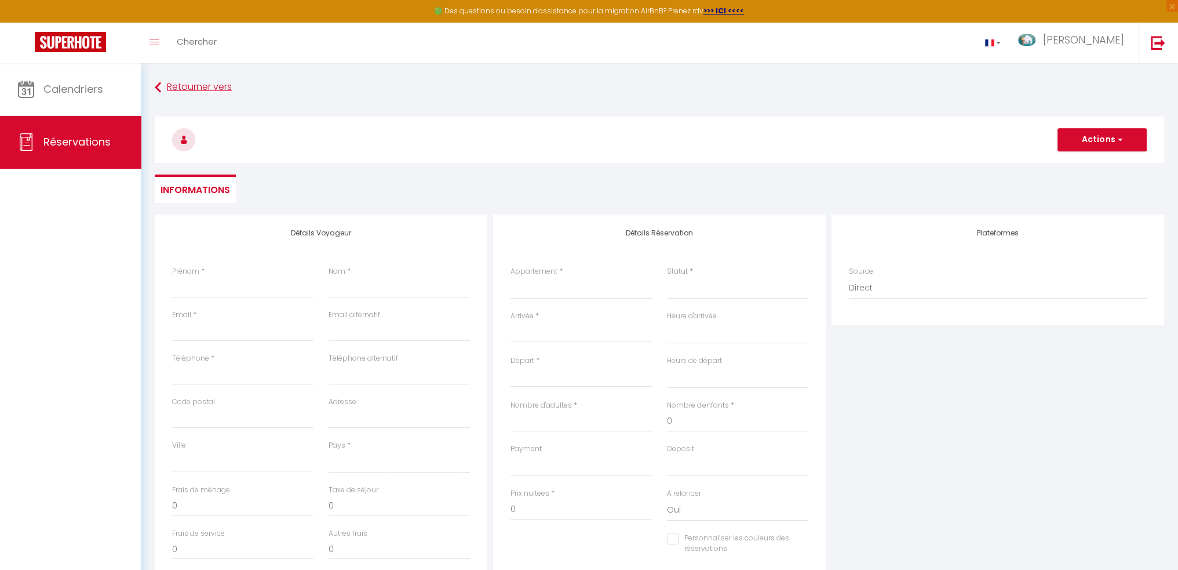
select select "not_cancelled"
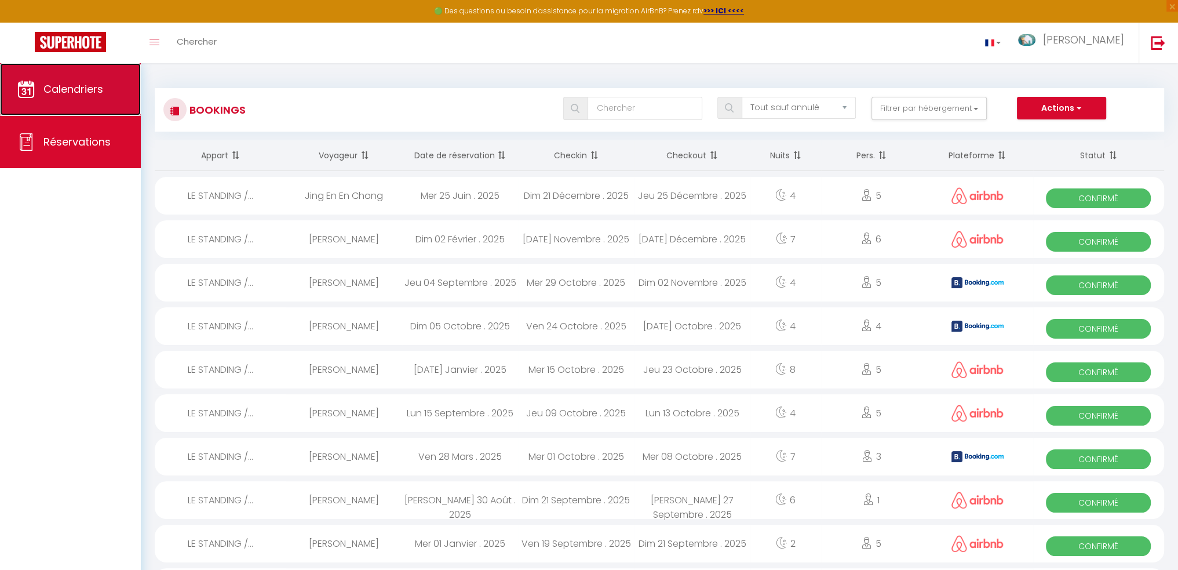
click at [90, 101] on link "Calendriers" at bounding box center [70, 89] width 141 height 52
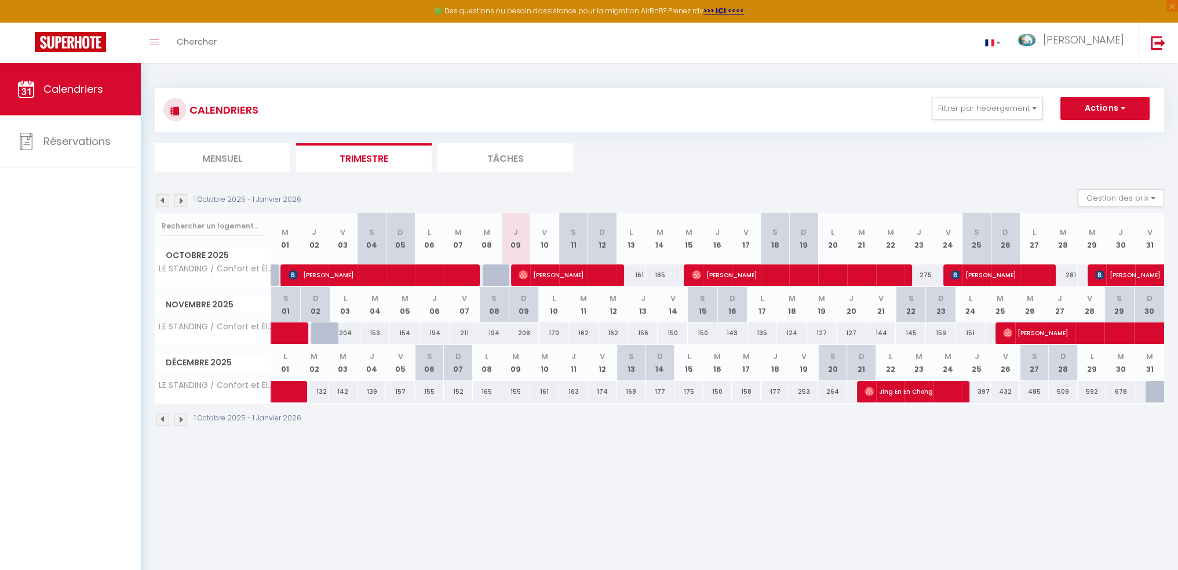
click at [379, 389] on div "139" at bounding box center [372, 391] width 29 height 21
click at [374, 369] on th "J 04" at bounding box center [372, 362] width 29 height 35
click at [373, 351] on abbr "J" at bounding box center [372, 356] width 5 height 11
click at [373, 376] on th "J 04" at bounding box center [372, 362] width 29 height 35
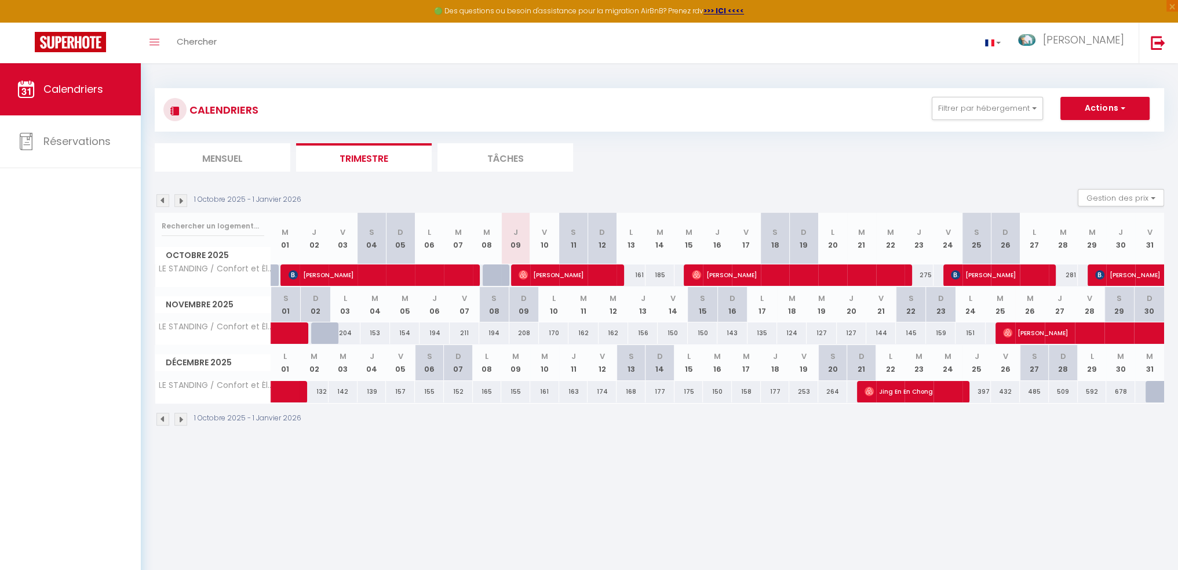
click at [369, 389] on div "139" at bounding box center [372, 391] width 29 height 21
click at [1117, 107] on button "Actions" at bounding box center [1105, 108] width 89 height 23
click at [1108, 134] on link "Nouvelle réservation" at bounding box center [1093, 134] width 101 height 17
select select
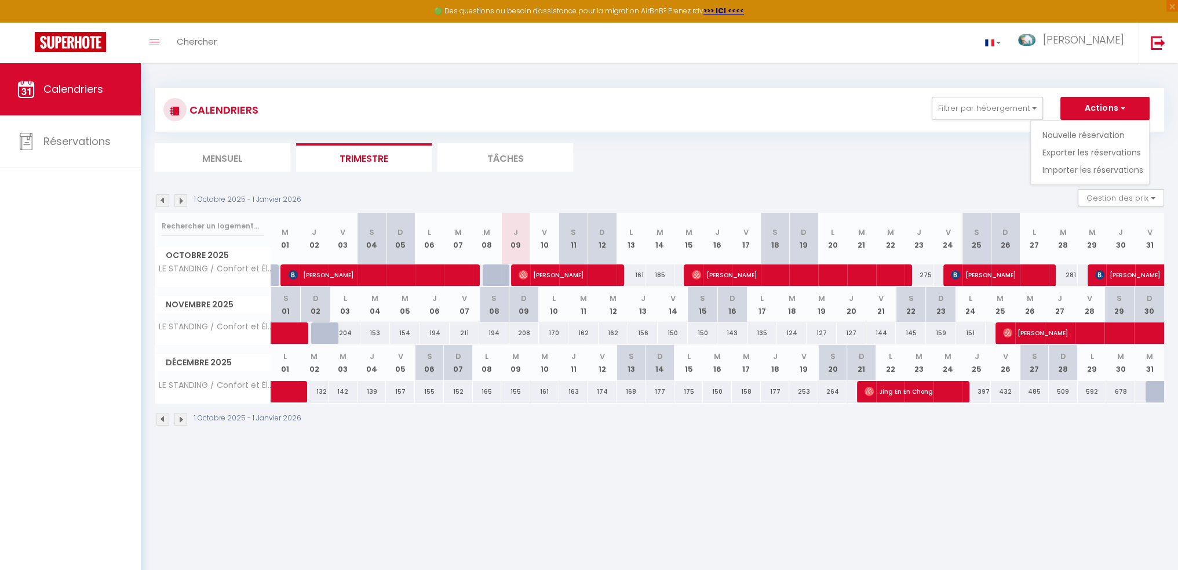
select select
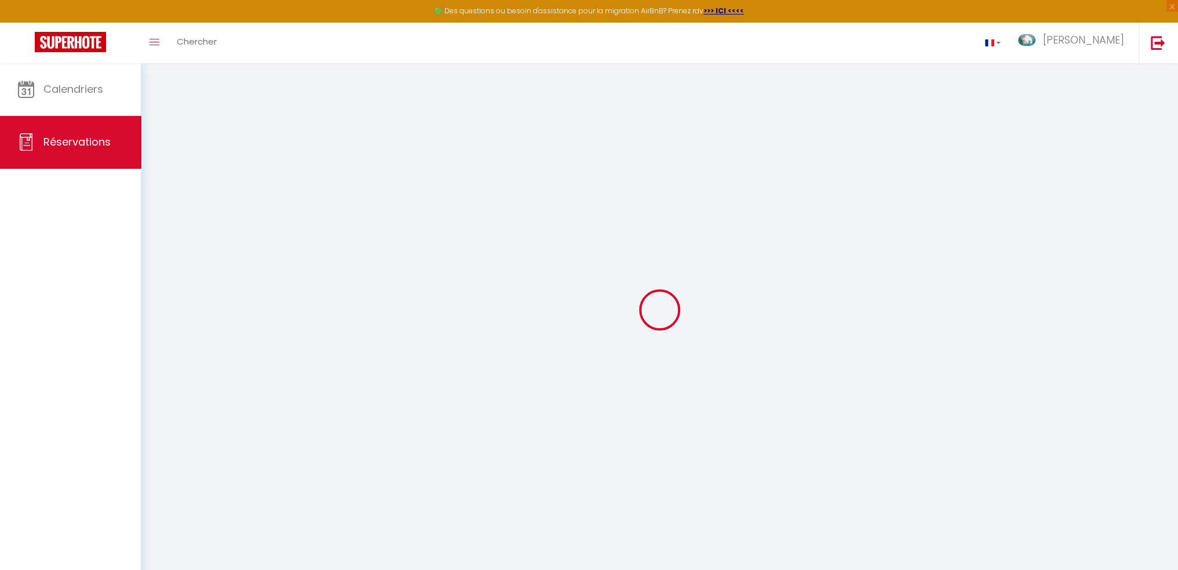
select select
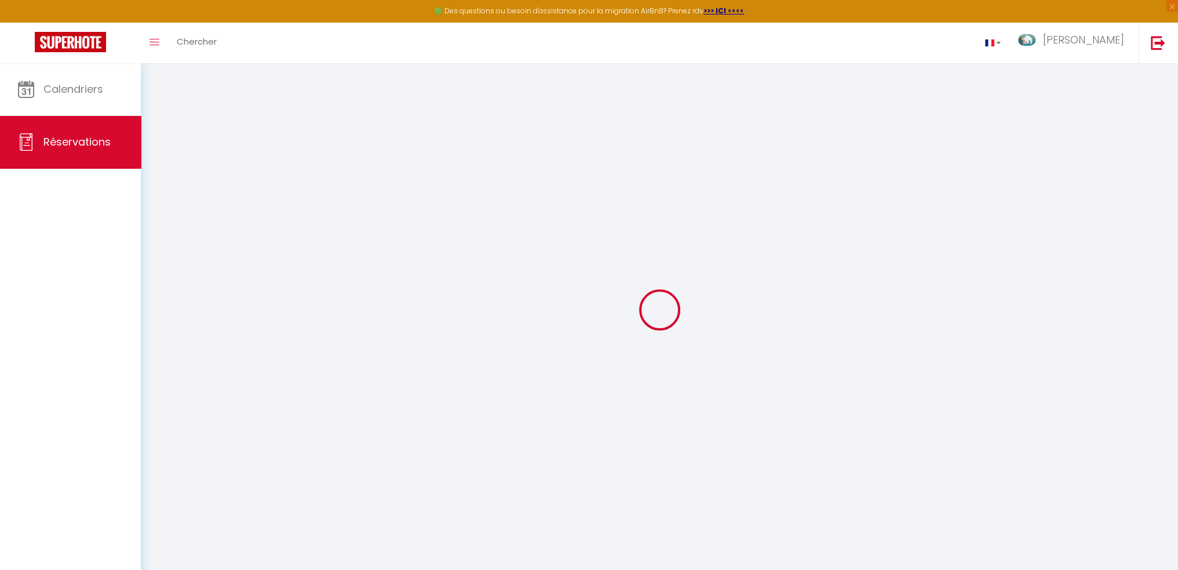
select select
checkbox input "false"
select select
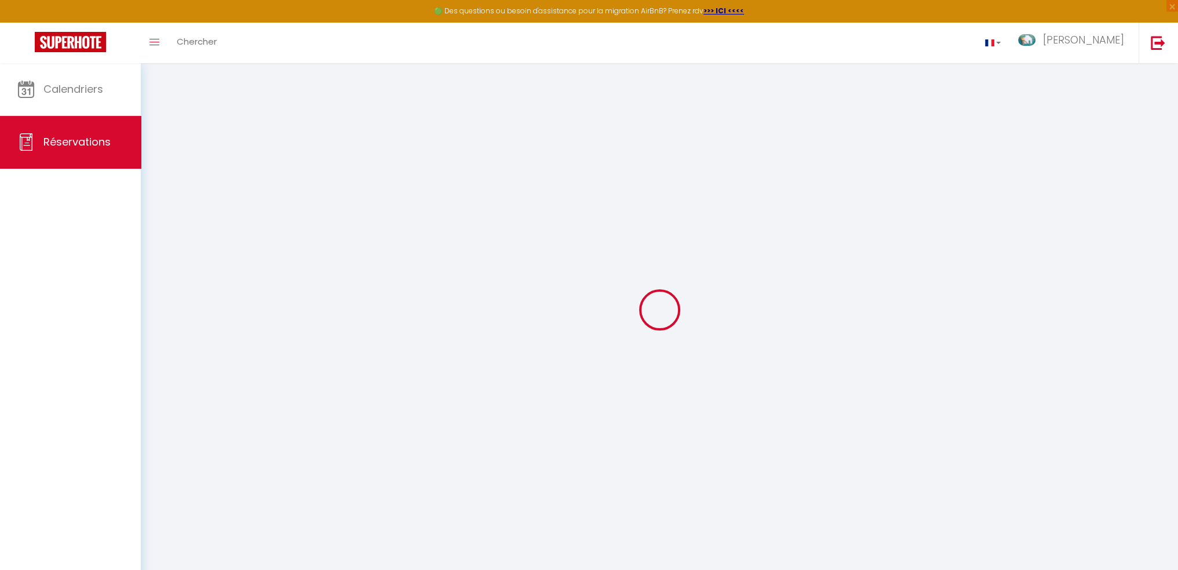
select select
checkbox input "false"
select select
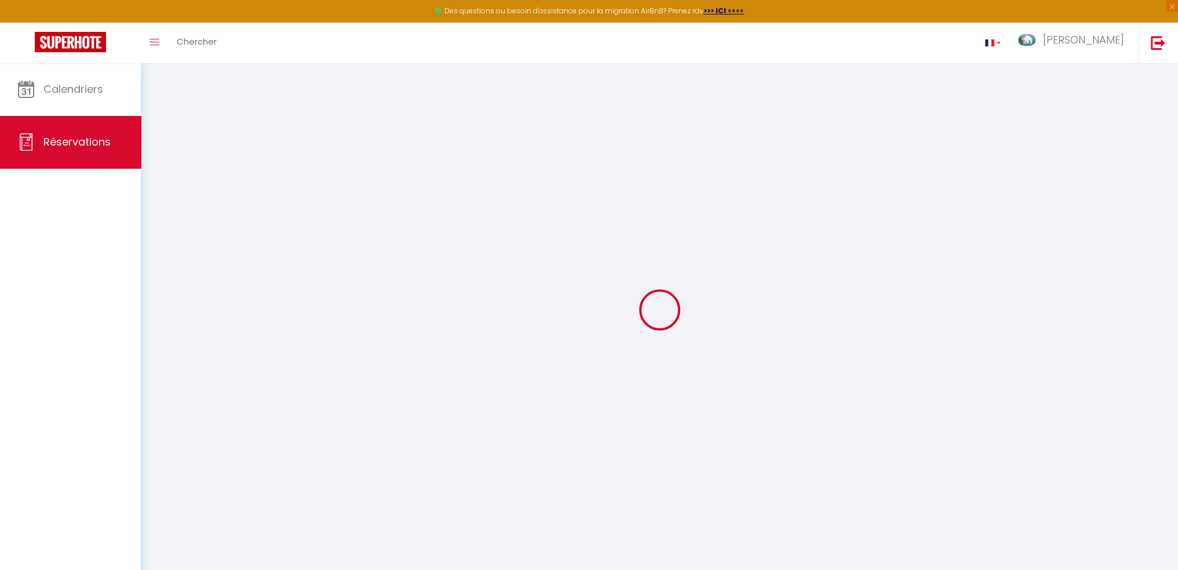
select select
checkbox input "false"
select select
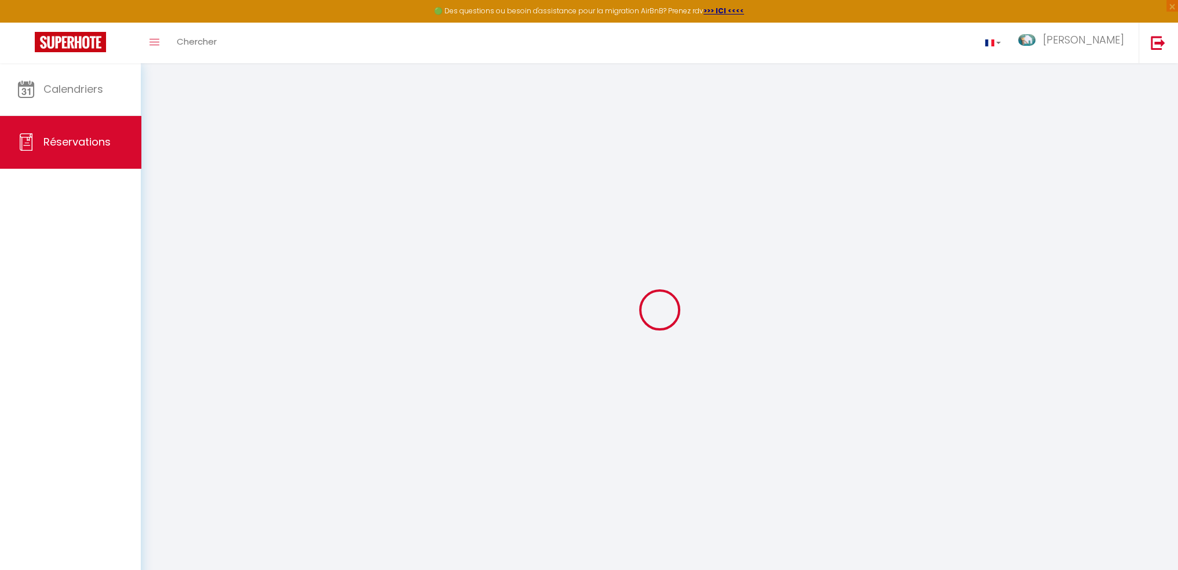
select select
